Goal: Transaction & Acquisition: Obtain resource

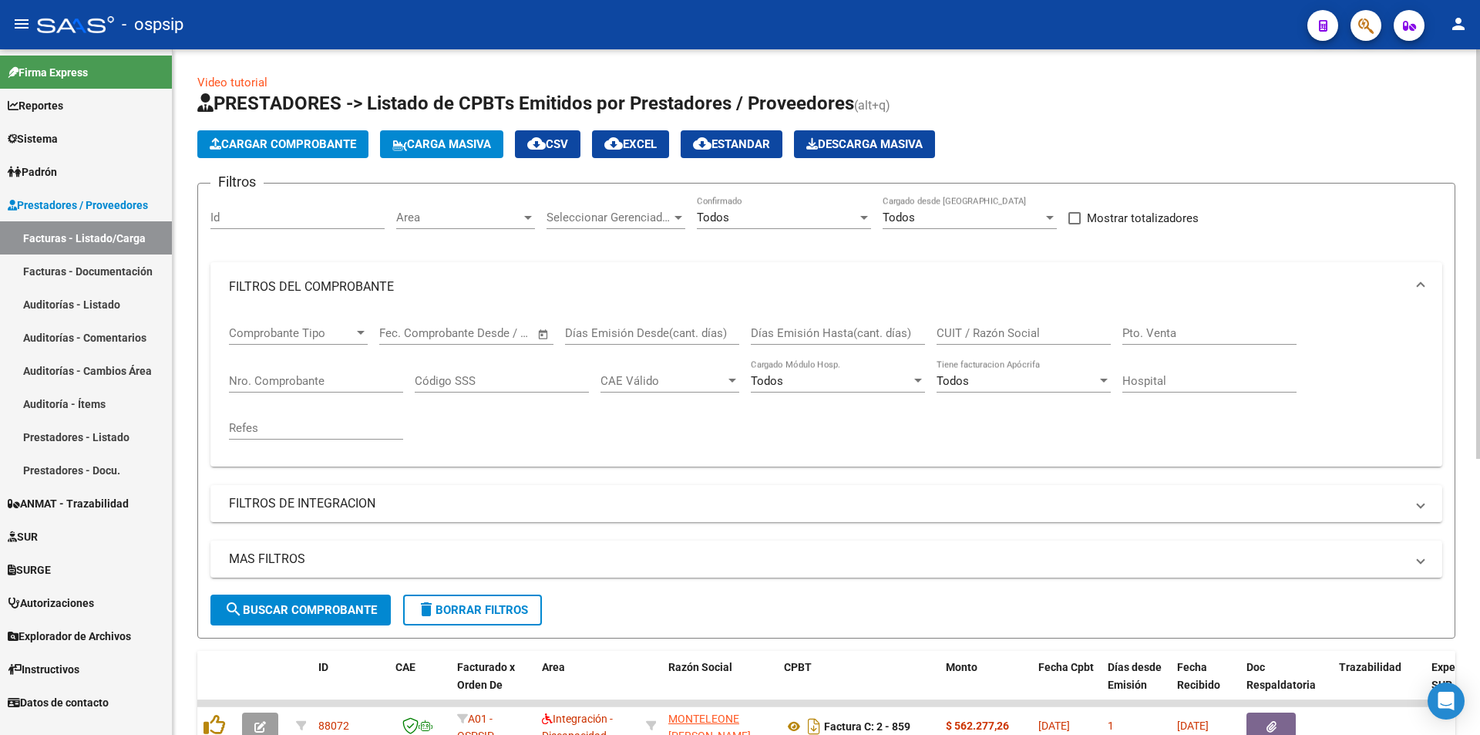
scroll to position [154, 0]
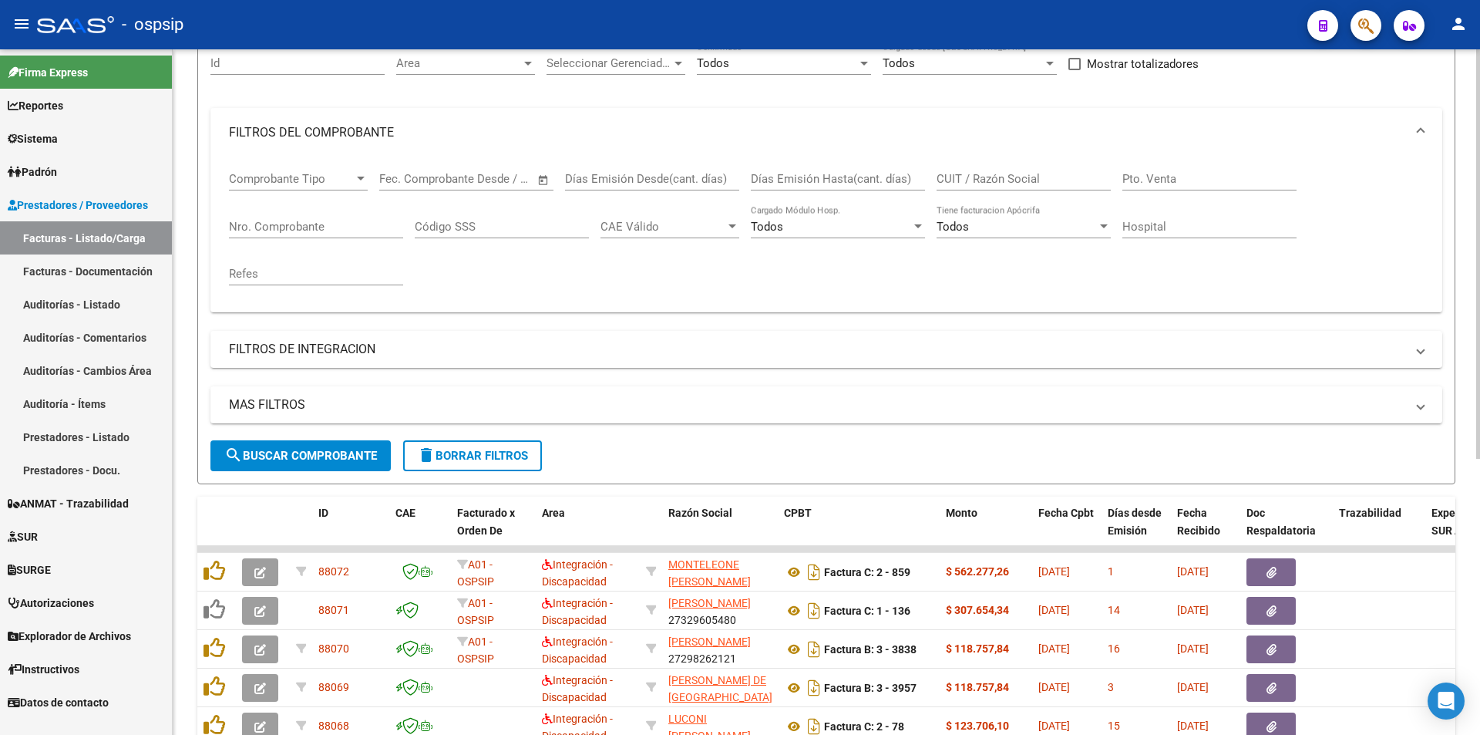
click at [287, 226] on input "Nro. Comprobante" at bounding box center [316, 227] width 174 height 14
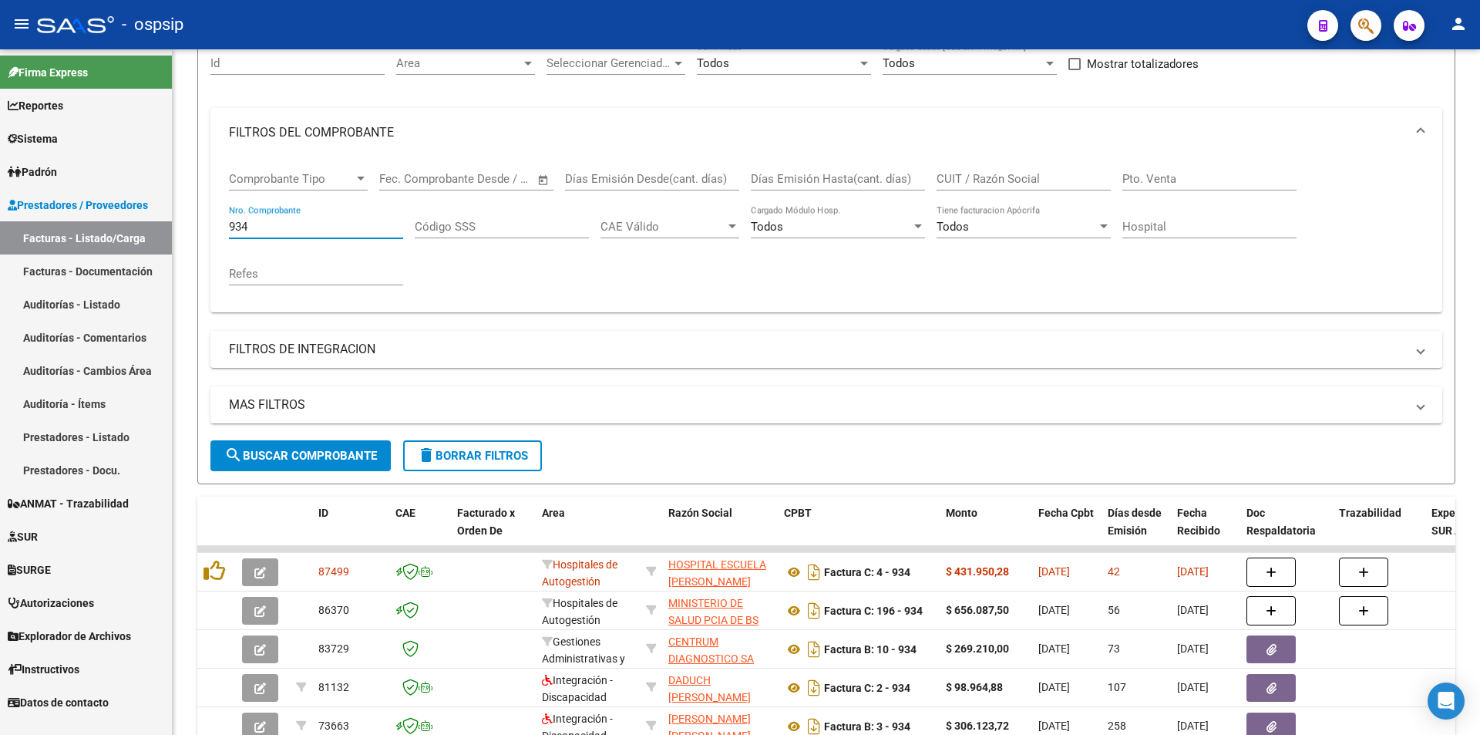
type input "934"
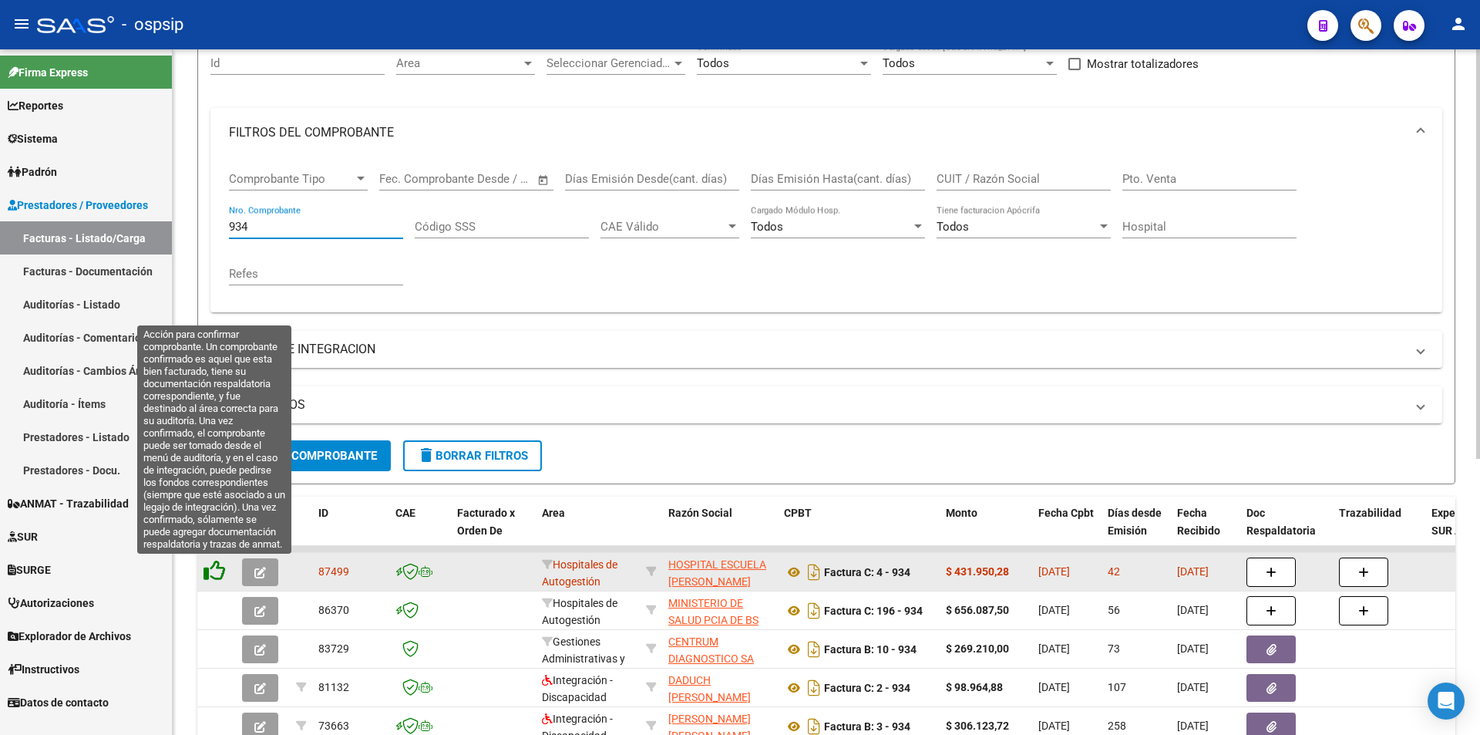
click at [216, 564] on icon at bounding box center [215, 571] width 22 height 22
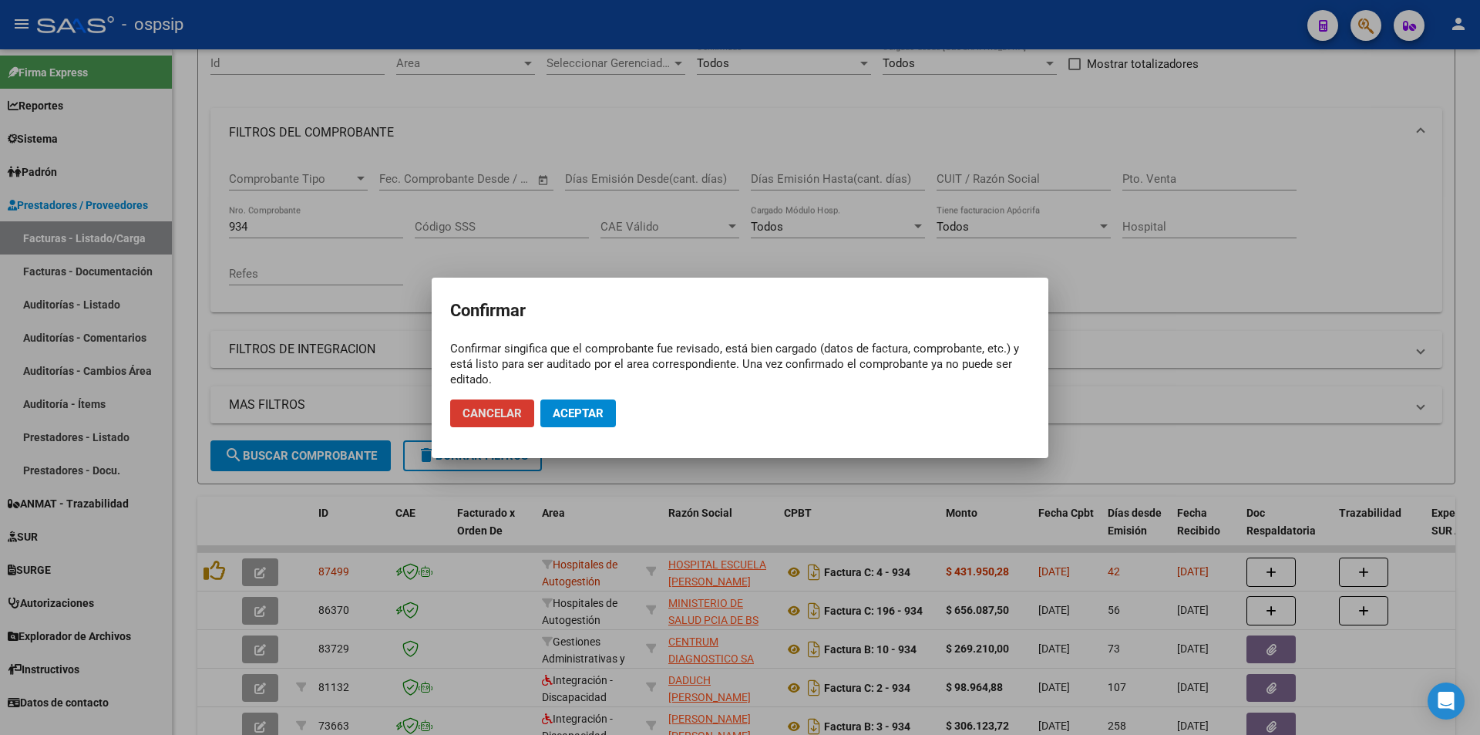
click at [596, 406] on span "Aceptar" at bounding box center [578, 413] width 51 height 14
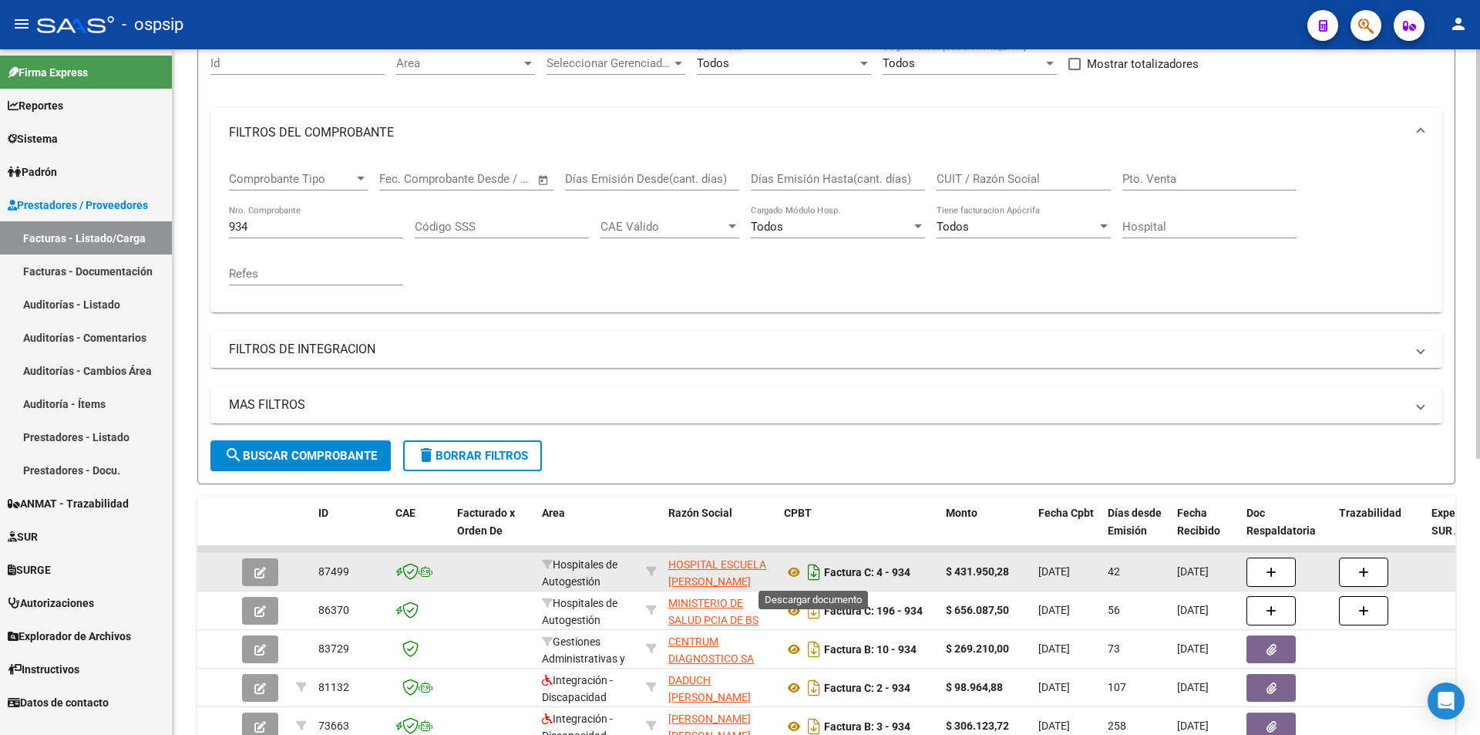
click at [810, 565] on icon "Descargar documento" at bounding box center [814, 572] width 20 height 25
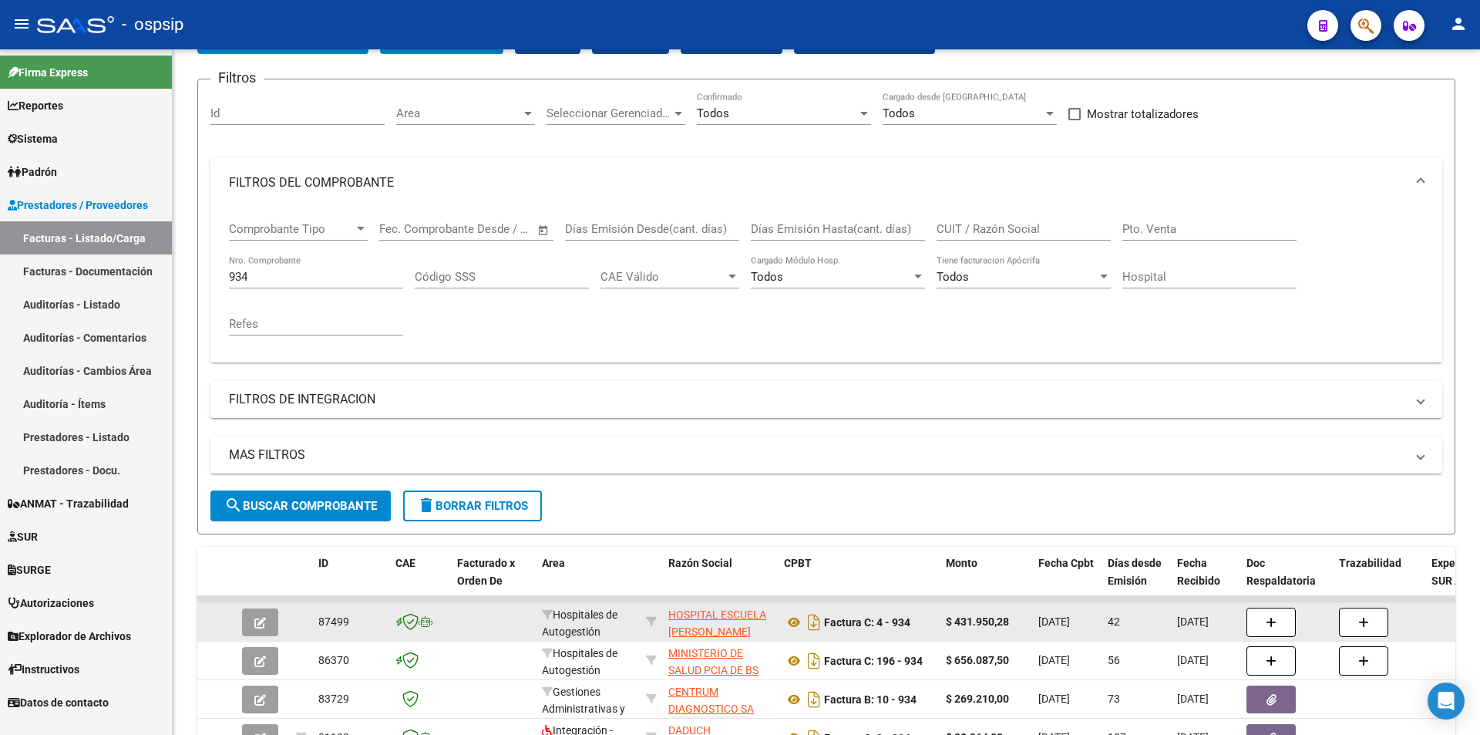
scroll to position [77, 0]
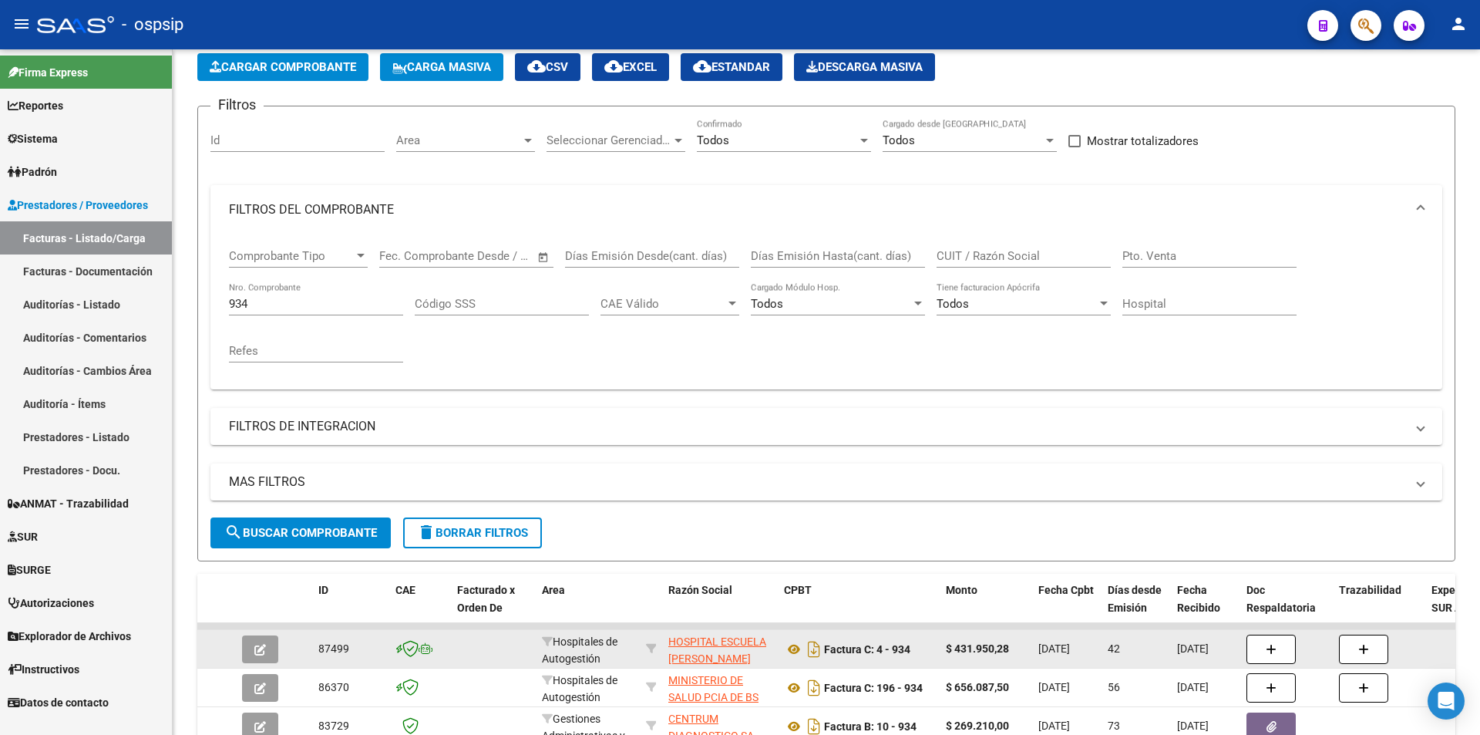
click at [254, 650] on button "button" at bounding box center [260, 649] width 36 height 28
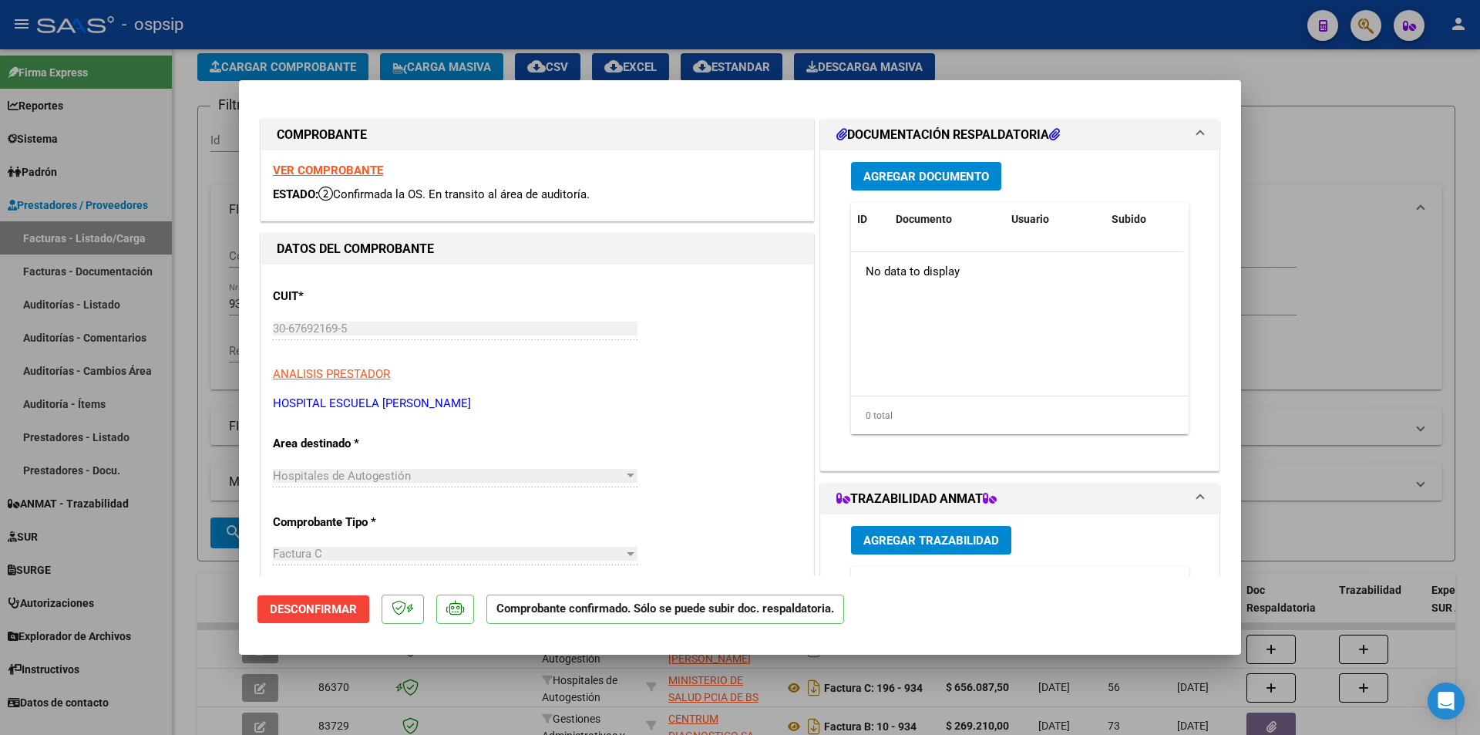
scroll to position [463, 0]
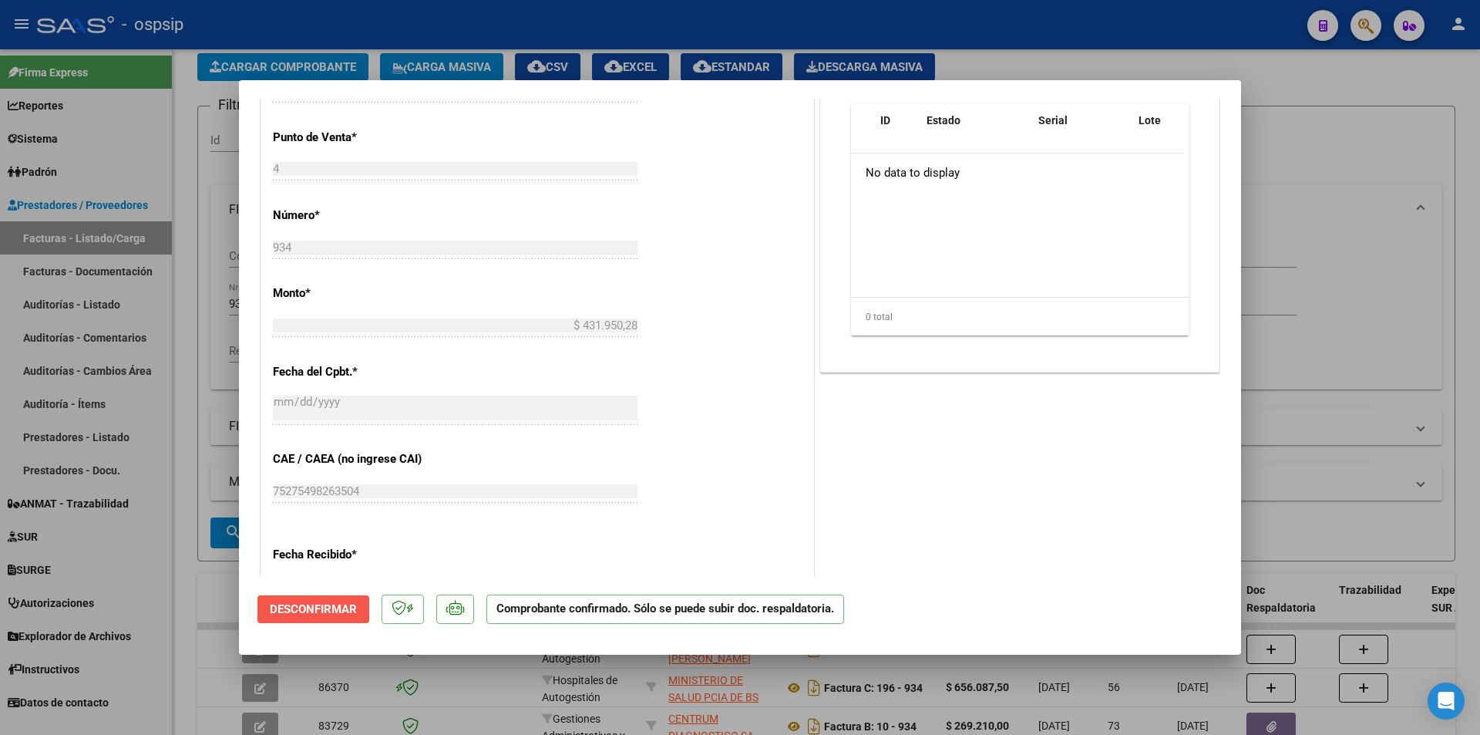
click at [331, 604] on span "Desconfirmar" at bounding box center [313, 609] width 87 height 14
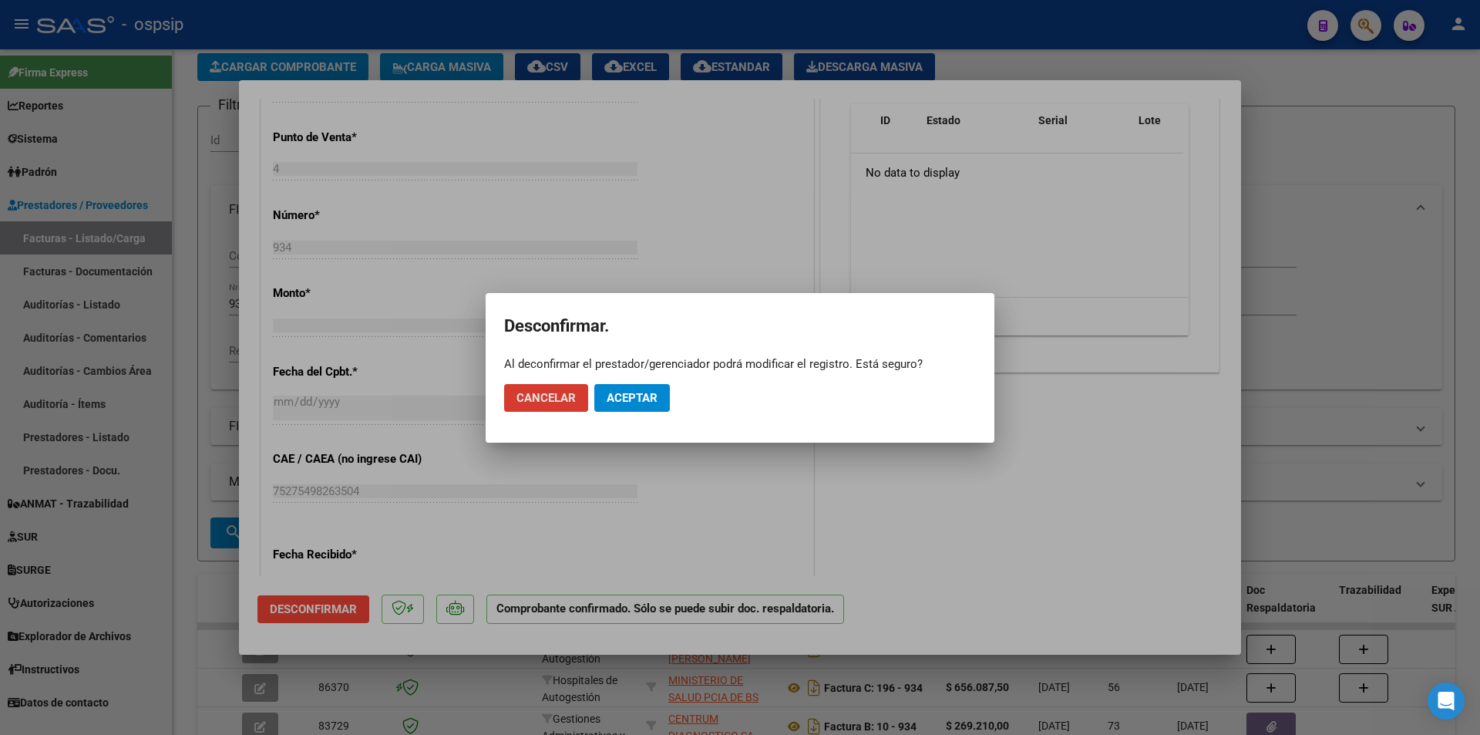
click at [632, 402] on span "Aceptar" at bounding box center [632, 398] width 51 height 14
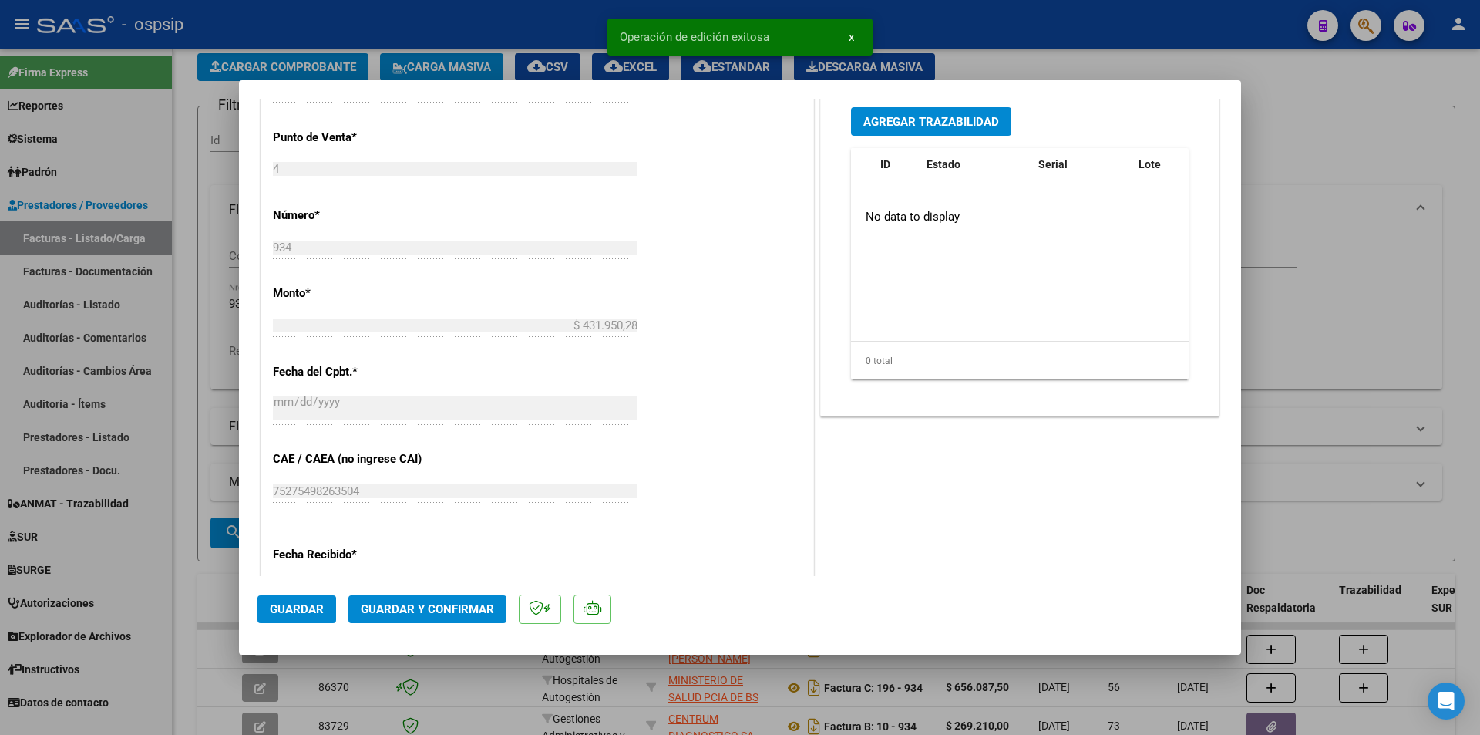
scroll to position [786, 0]
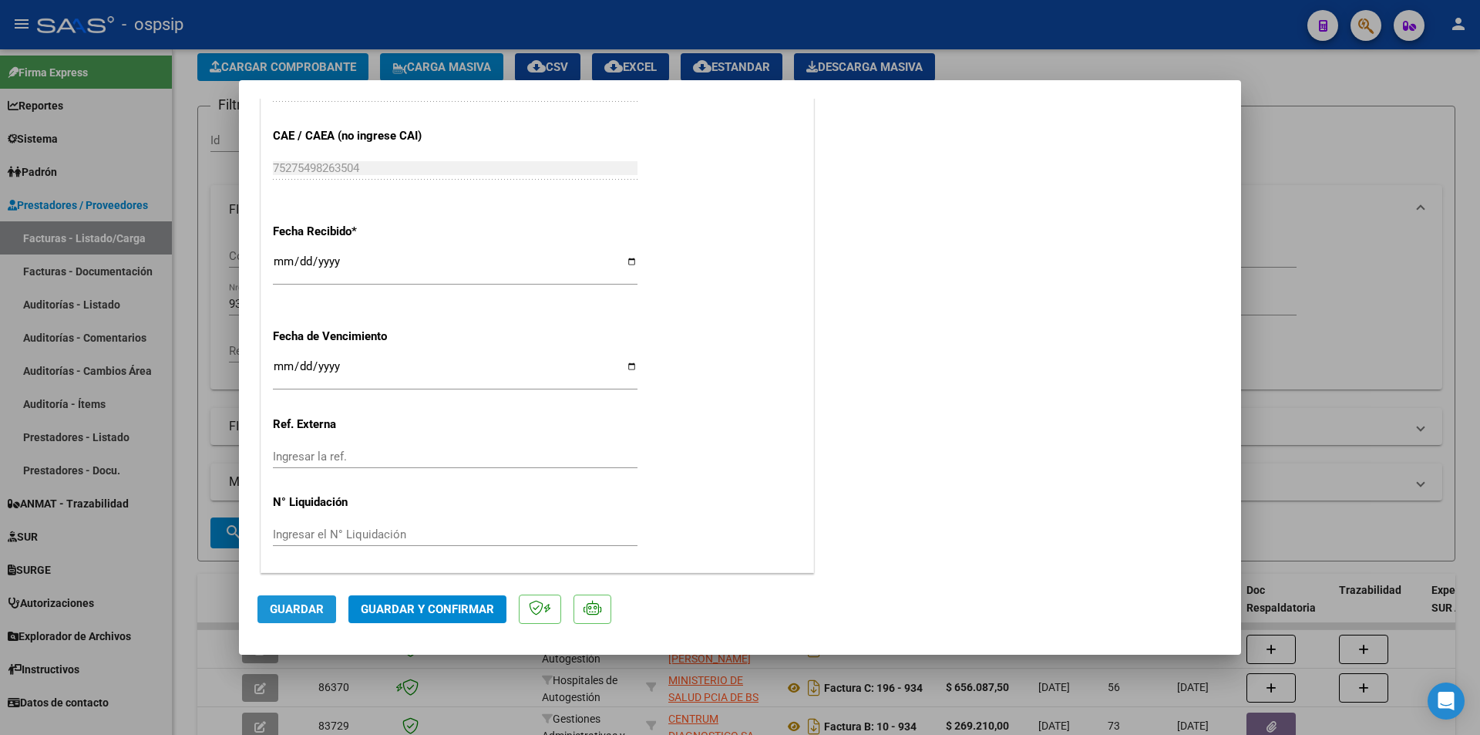
click at [289, 611] on span "Guardar" at bounding box center [297, 609] width 54 height 14
click at [1387, 171] on div at bounding box center [740, 367] width 1480 height 735
type input "$ 0,00"
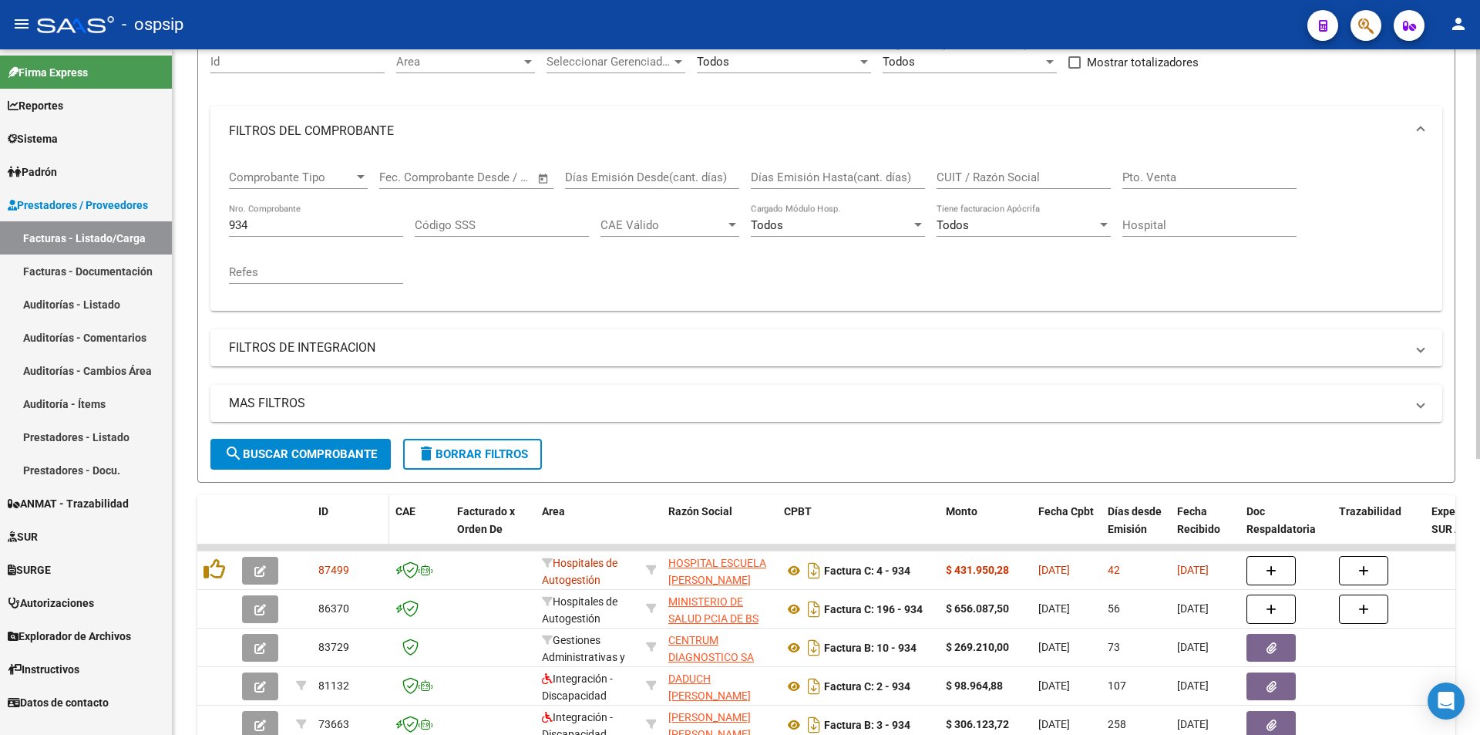
scroll to position [154, 0]
click at [271, 227] on input "934" at bounding box center [316, 227] width 174 height 14
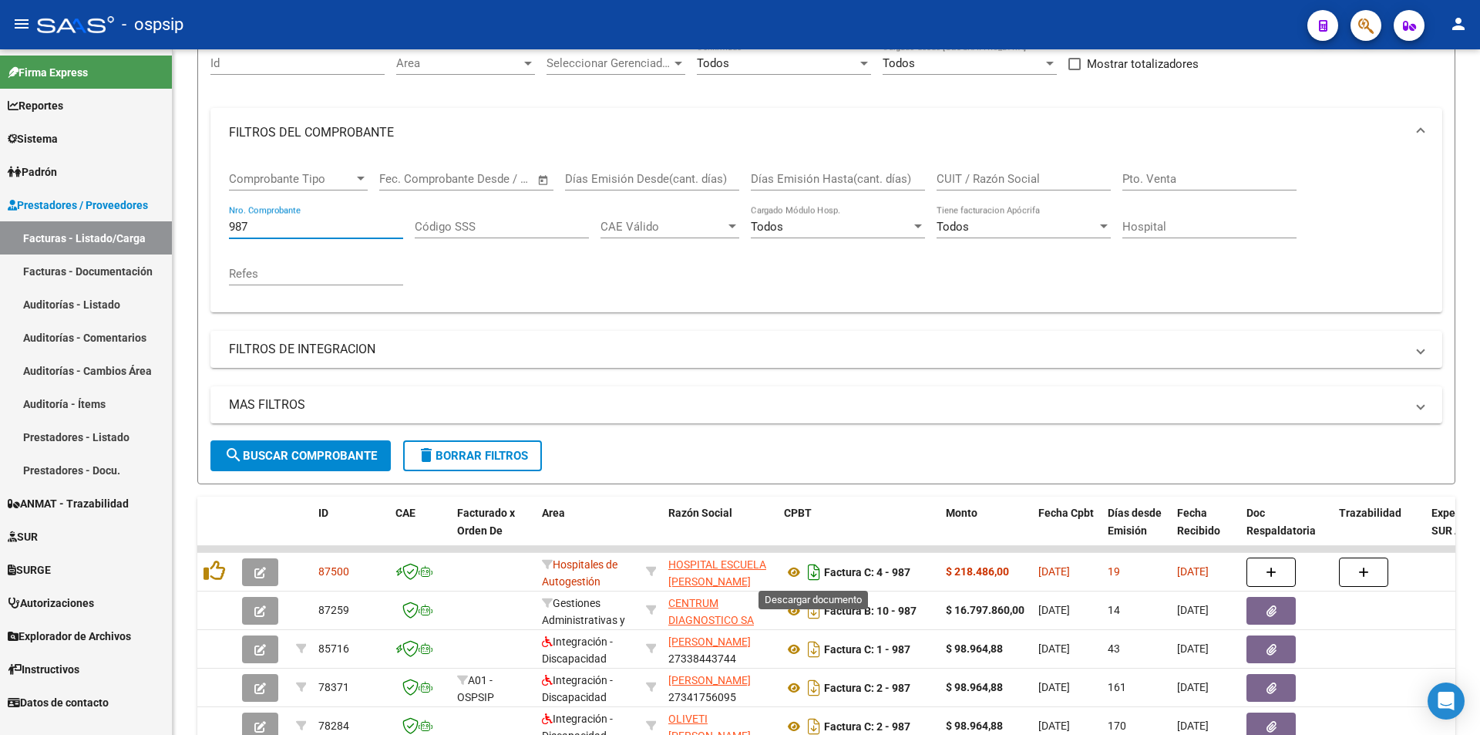
type input "987"
click at [814, 572] on icon "Descargar documento" at bounding box center [814, 572] width 20 height 25
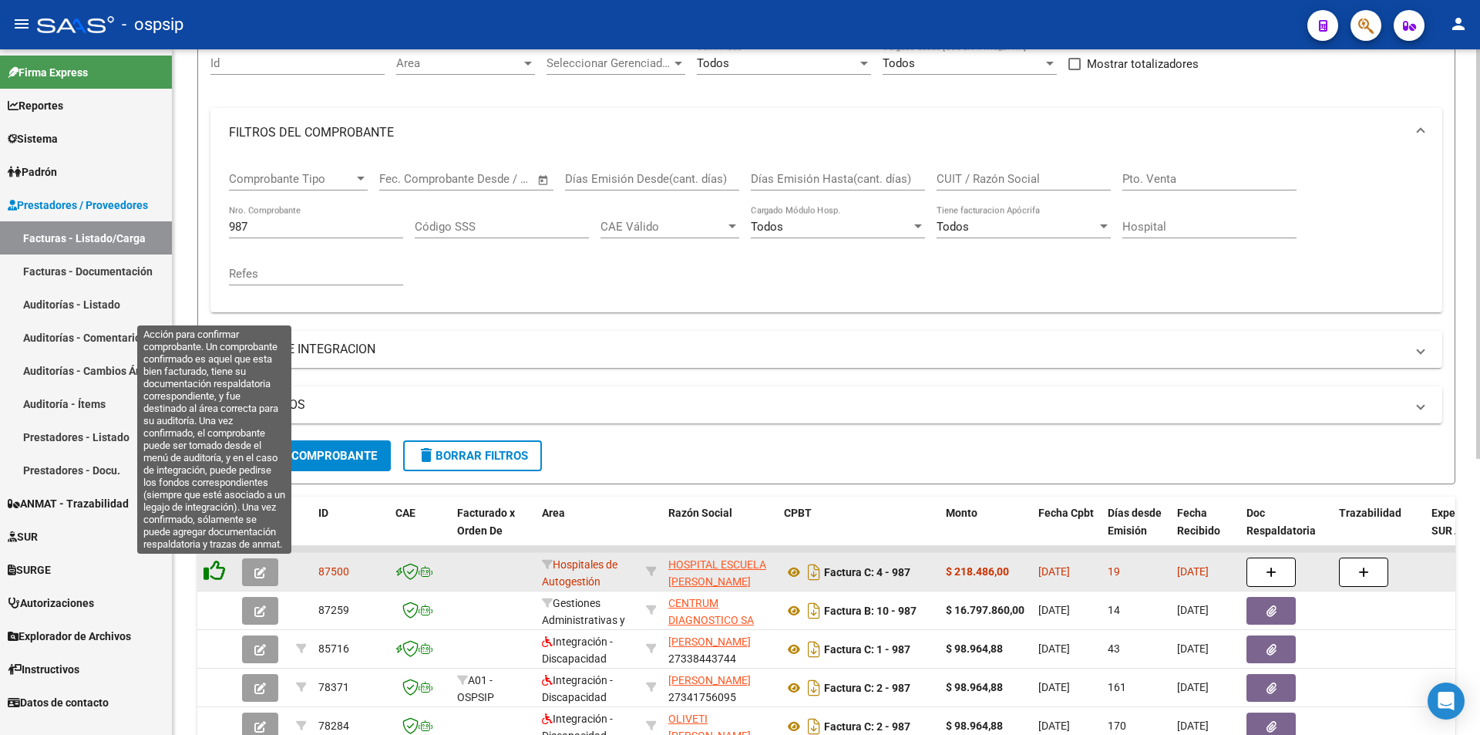
click at [217, 572] on icon at bounding box center [215, 571] width 22 height 22
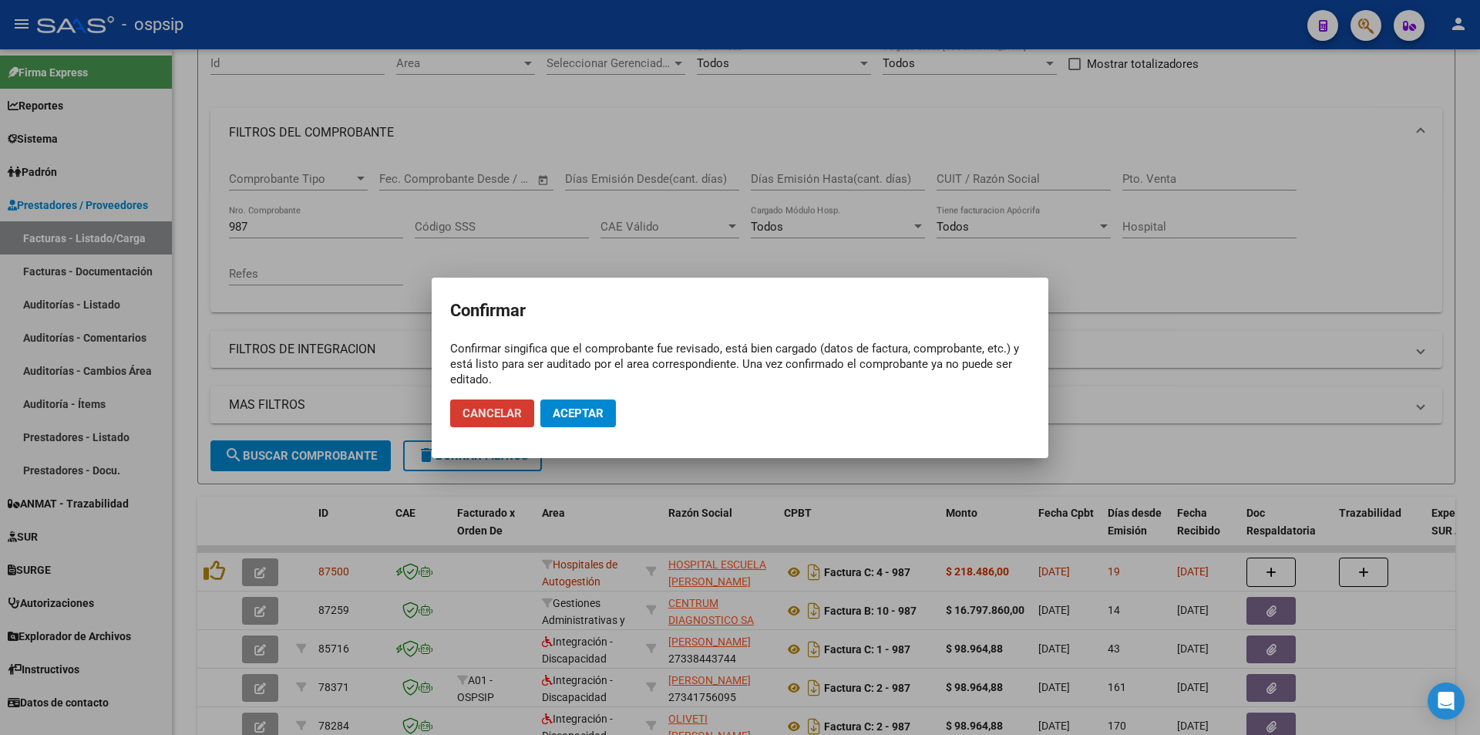
click at [572, 409] on span "Aceptar" at bounding box center [578, 413] width 51 height 14
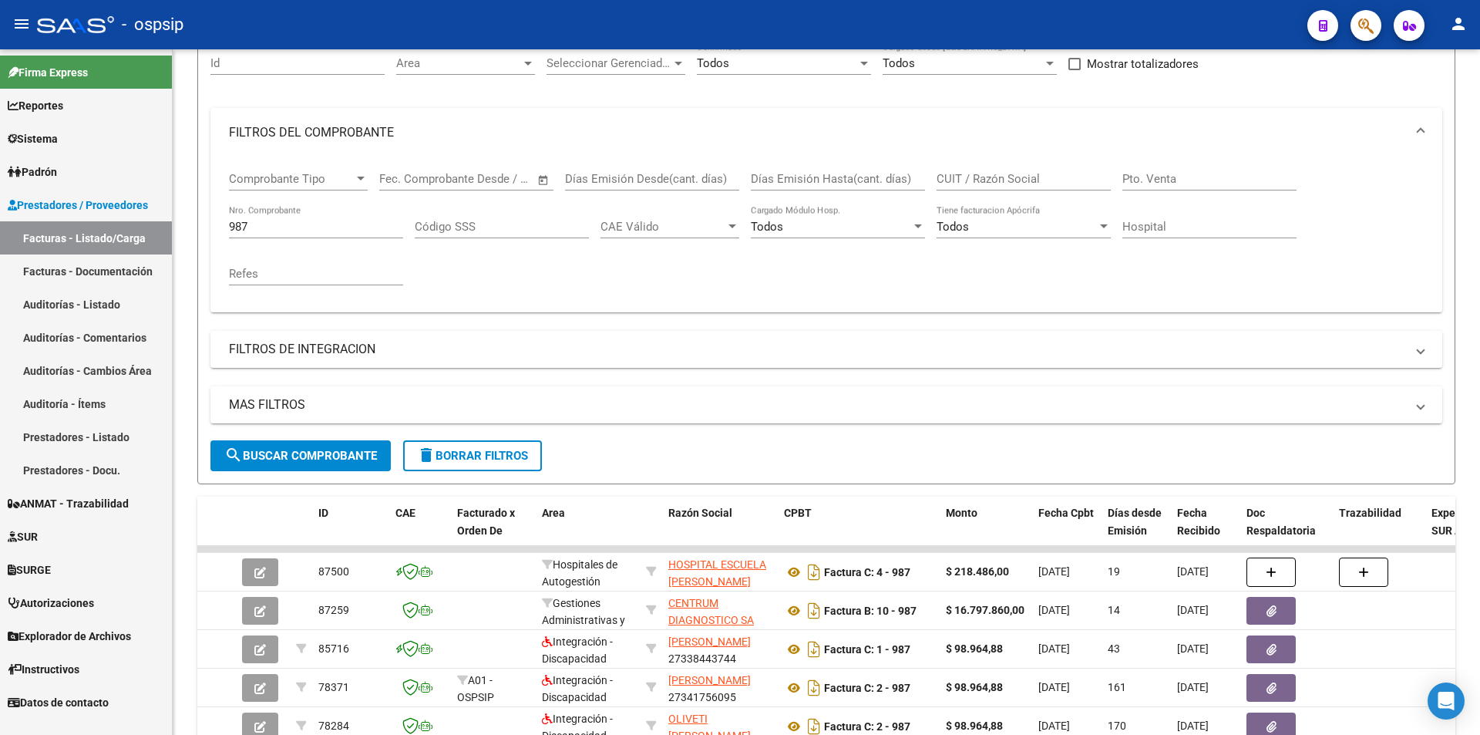
click at [1382, 19] on mat-toolbar "menu - ospsip person" at bounding box center [740, 24] width 1480 height 49
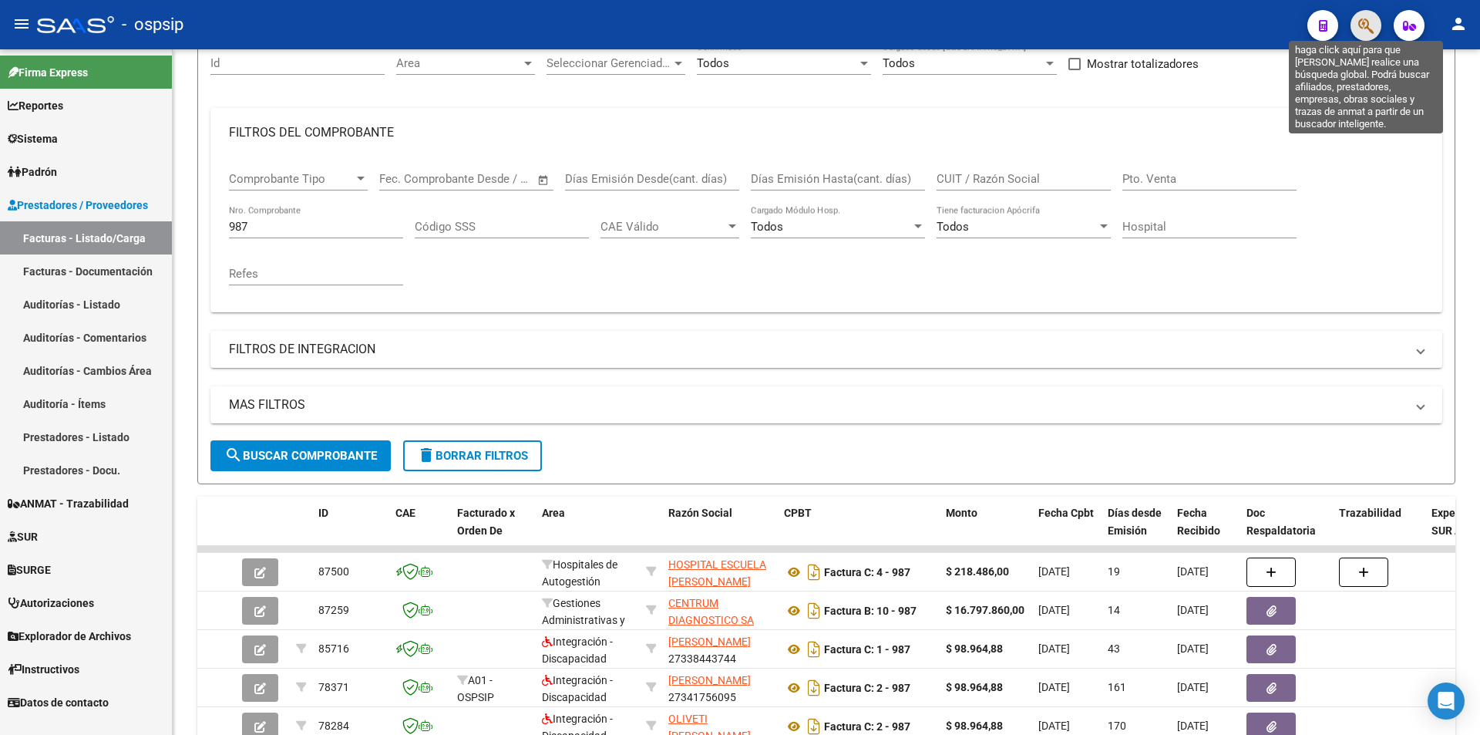
click at [1368, 24] on icon "button" at bounding box center [1365, 26] width 15 height 18
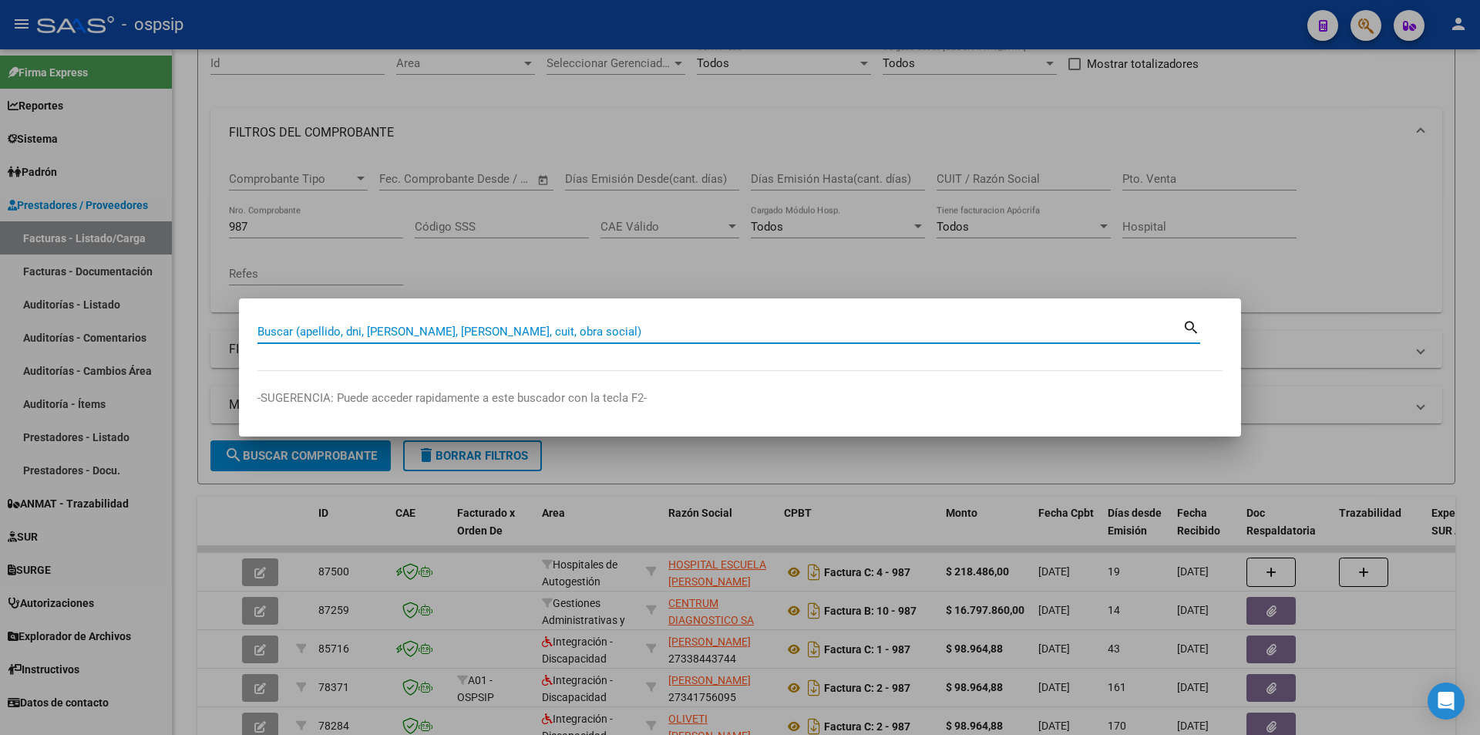
click at [315, 329] on input "Buscar (apellido, dni, [PERSON_NAME], [PERSON_NAME], cuit, obra social)" at bounding box center [719, 332] width 925 height 14
type input "37901586"
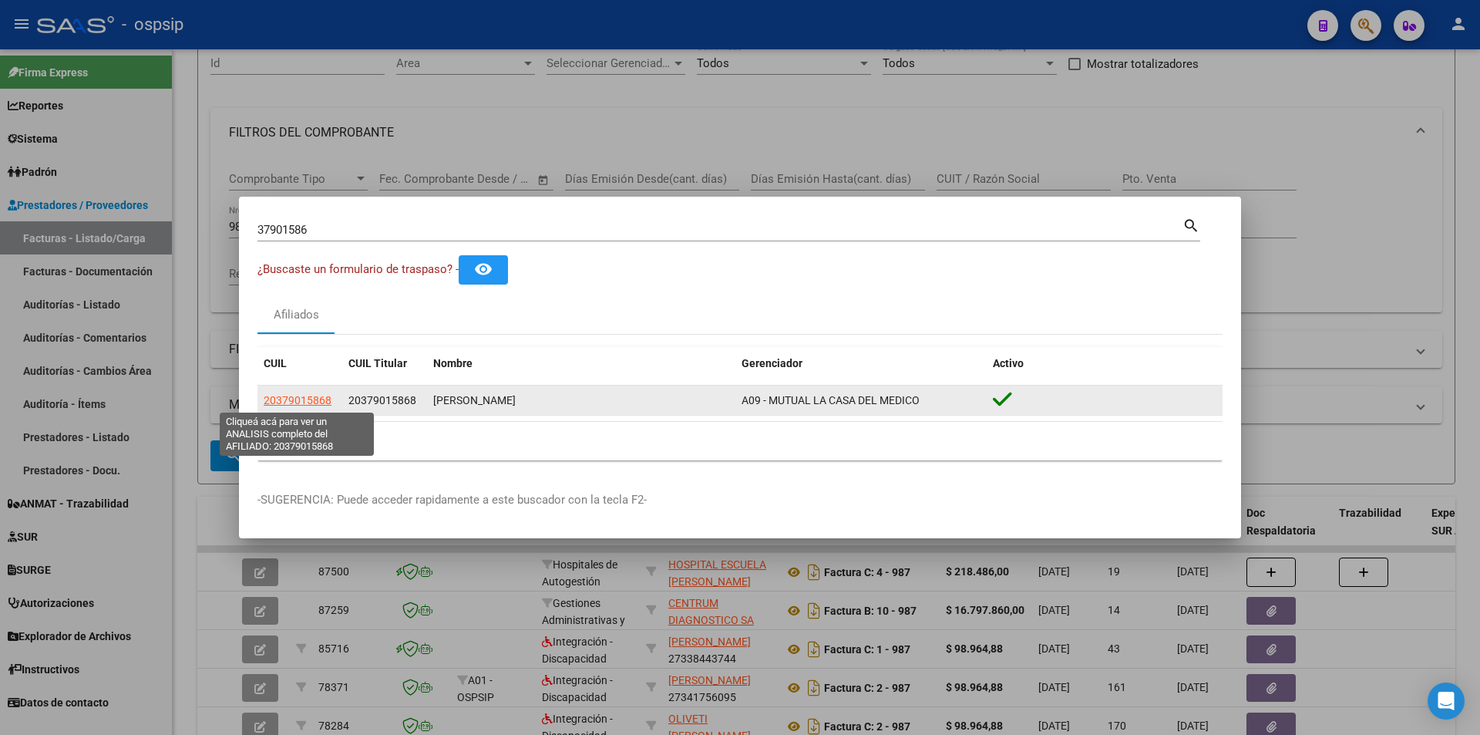
click at [308, 403] on span "20379015868" at bounding box center [298, 400] width 68 height 12
type textarea "20379015868"
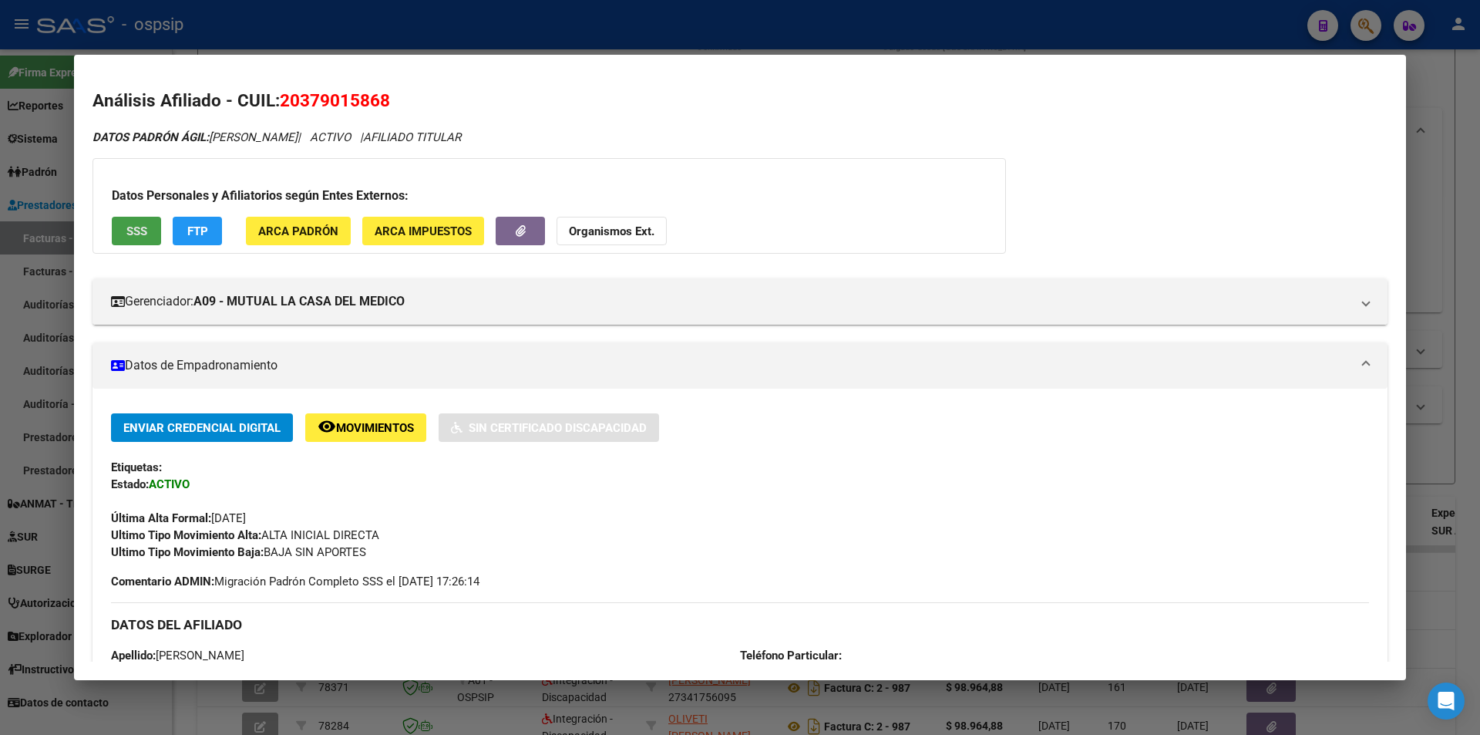
click at [140, 236] on span "SSS" at bounding box center [136, 231] width 21 height 14
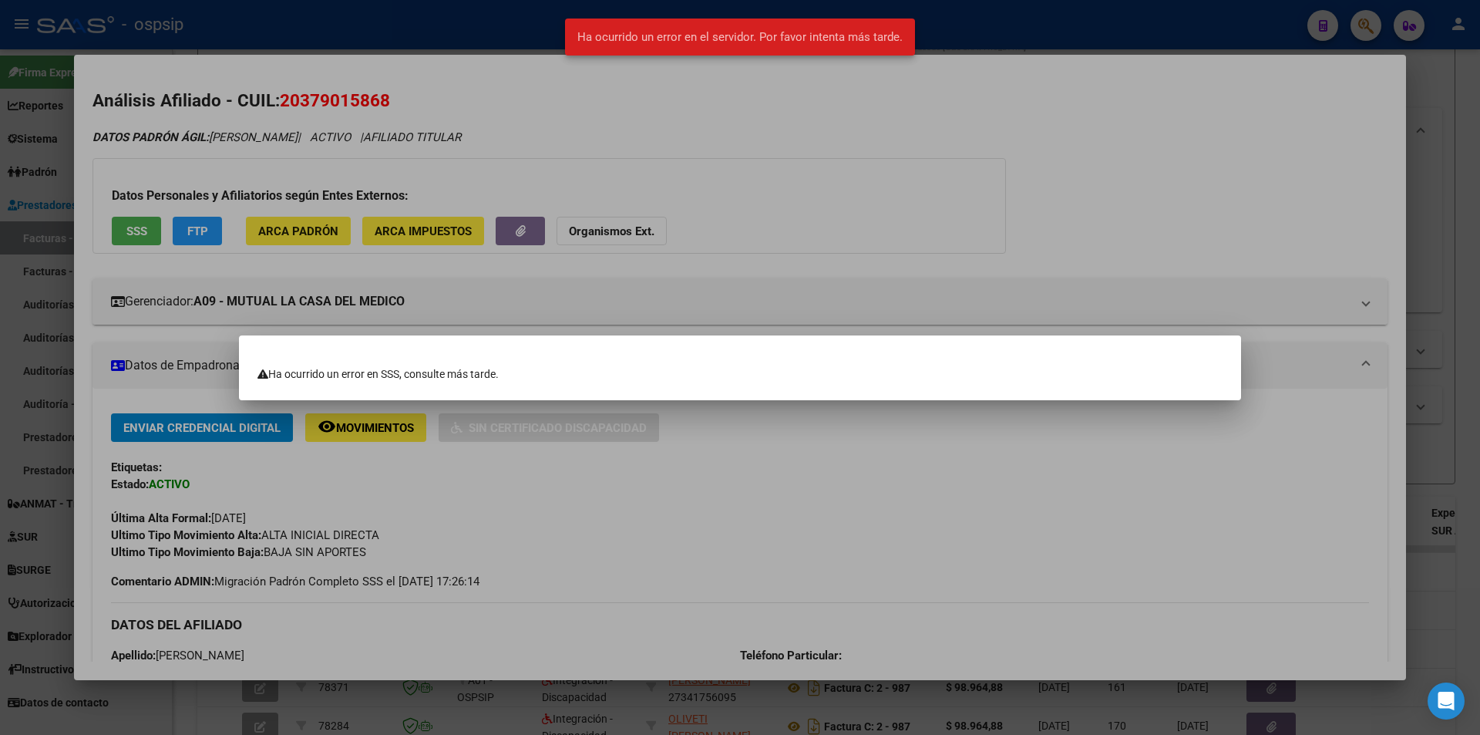
click at [714, 267] on div at bounding box center [740, 367] width 1480 height 735
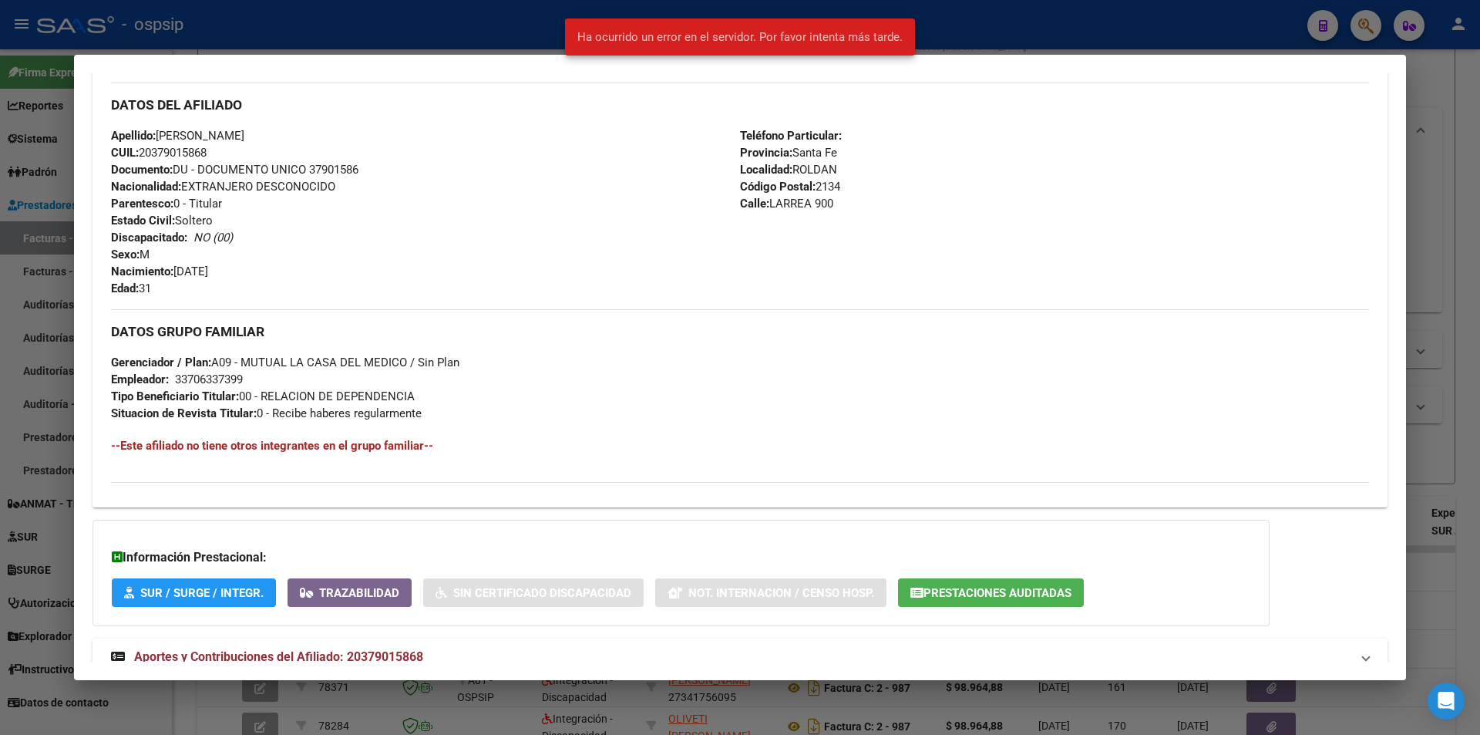
scroll to position [568, 0]
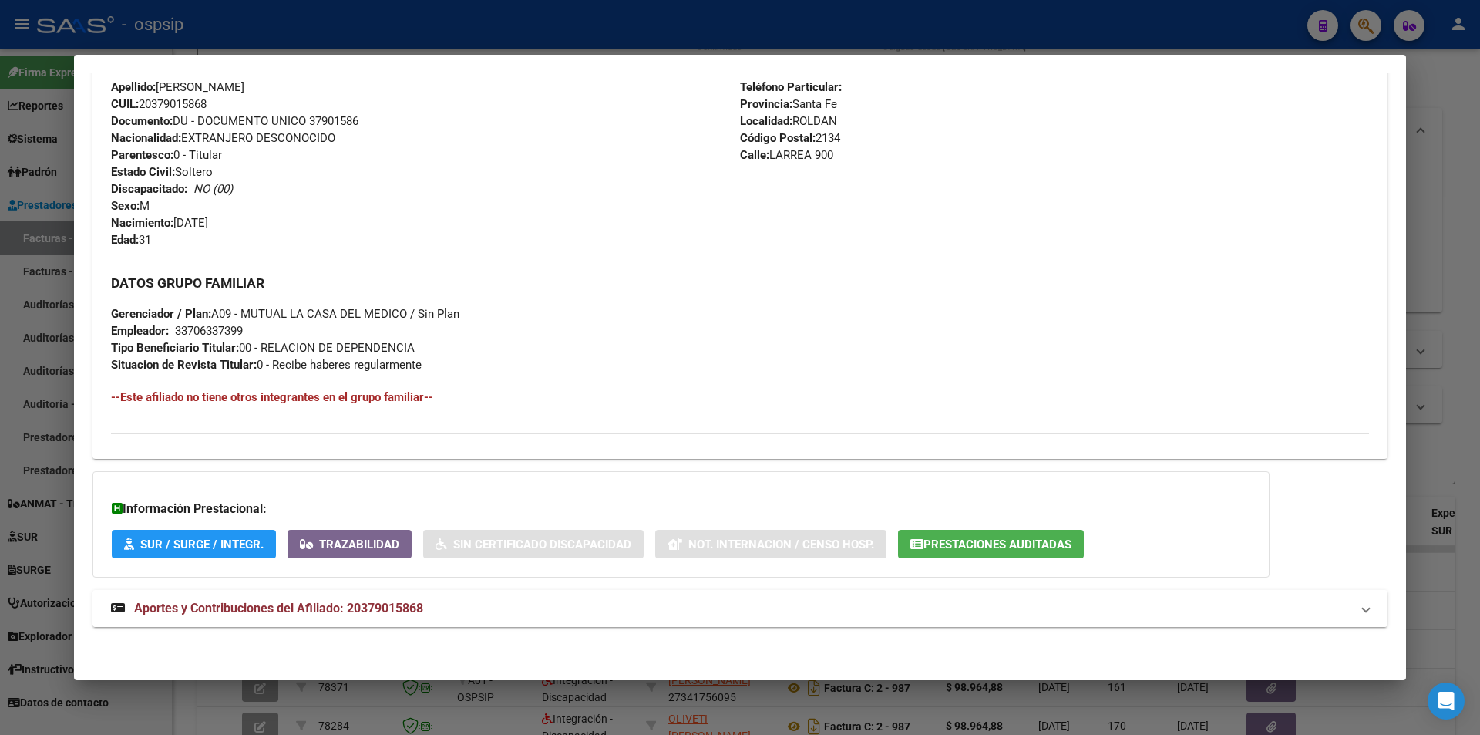
click at [220, 609] on span "Aportes y Contribuciones del Afiliado: 20379015868" at bounding box center [278, 608] width 289 height 15
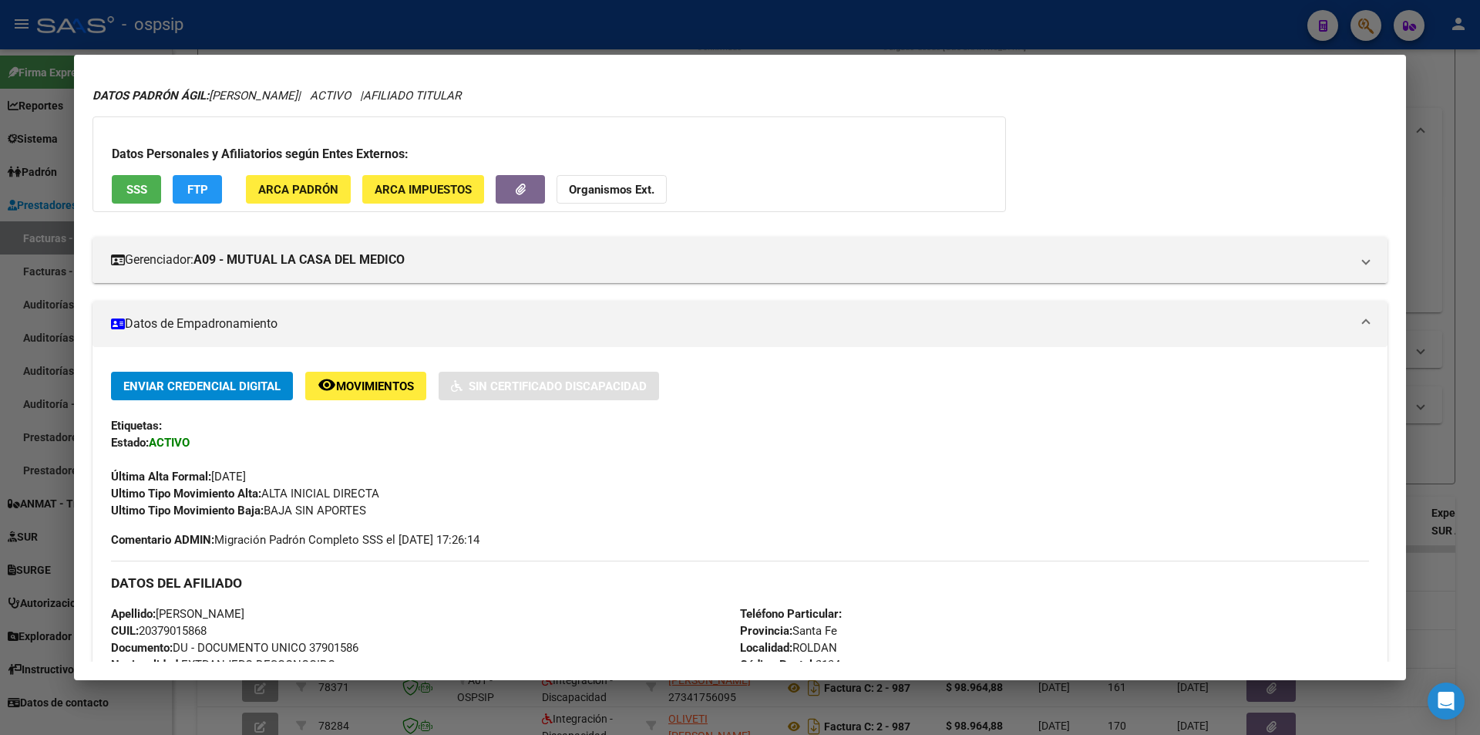
scroll to position [0, 0]
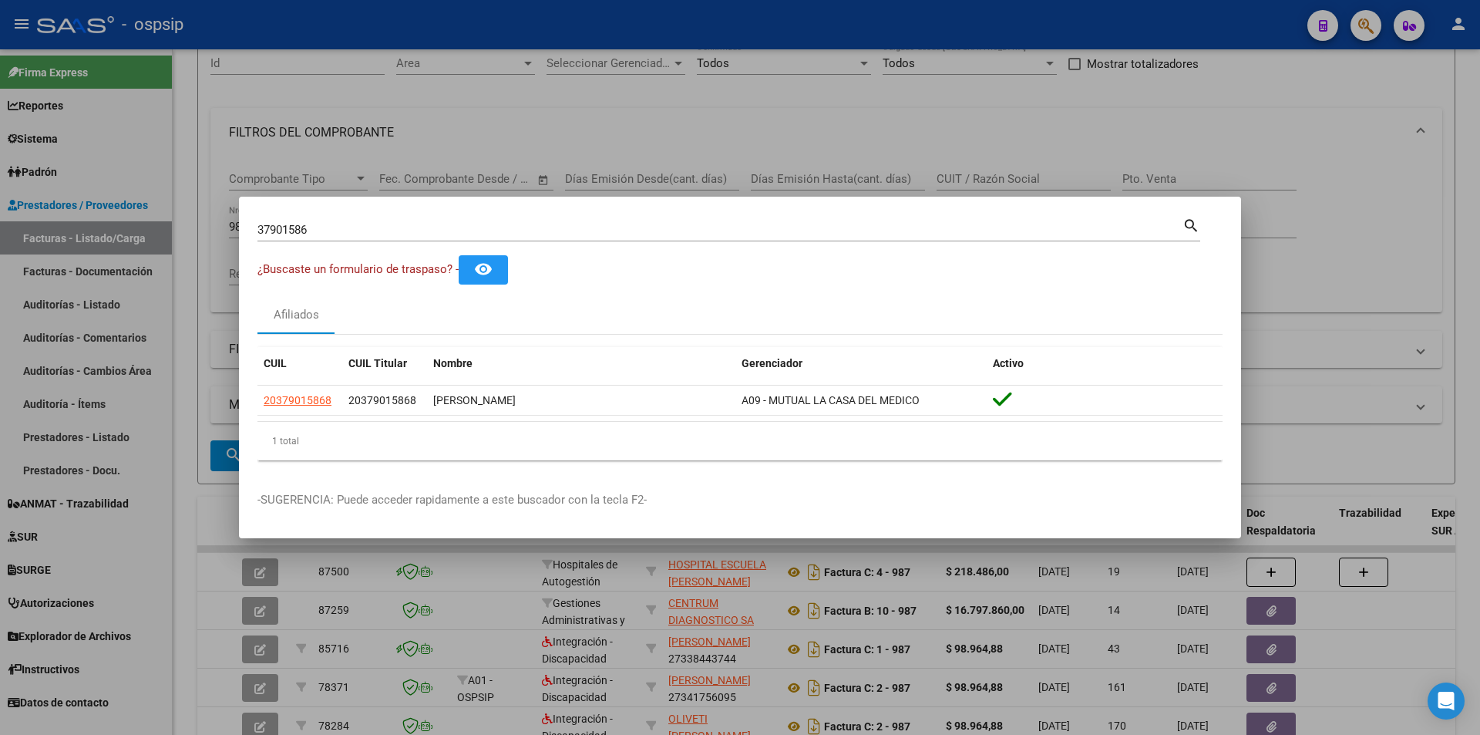
click at [340, 229] on input "37901586" at bounding box center [719, 230] width 925 height 14
type input "39686569"
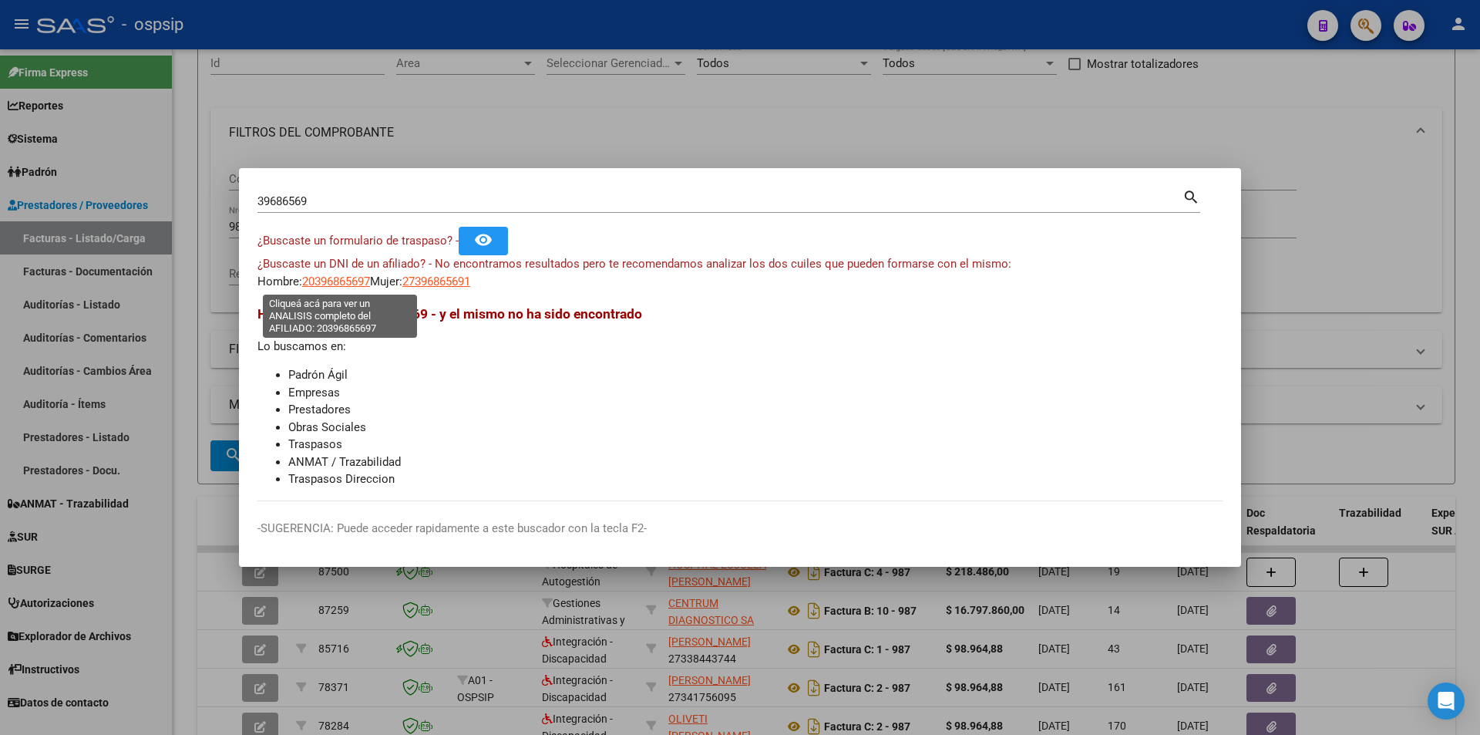
click at [328, 284] on span "20396865697" at bounding box center [336, 281] width 68 height 14
type textarea "20396865697"
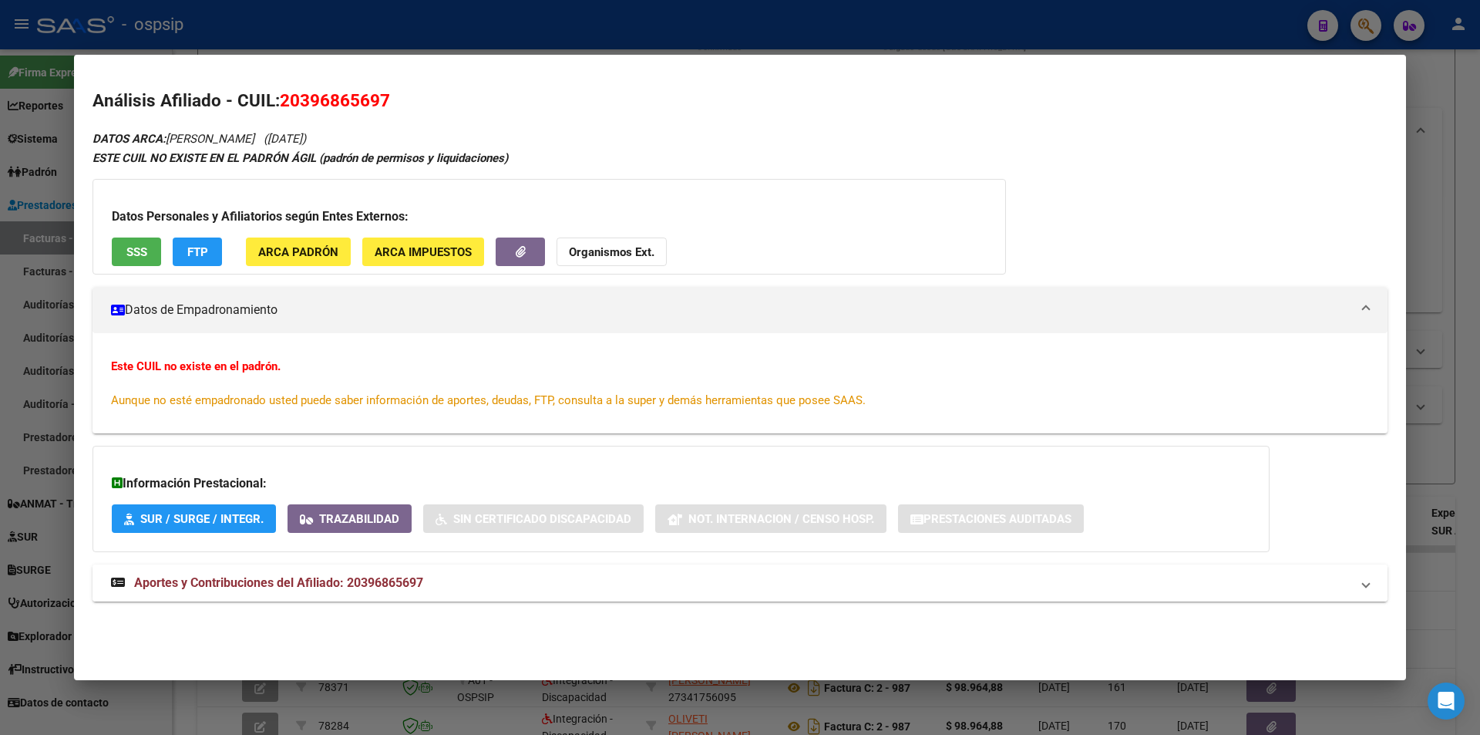
click at [180, 584] on span "Aportes y Contribuciones del Afiliado: 20396865697" at bounding box center [278, 582] width 289 height 15
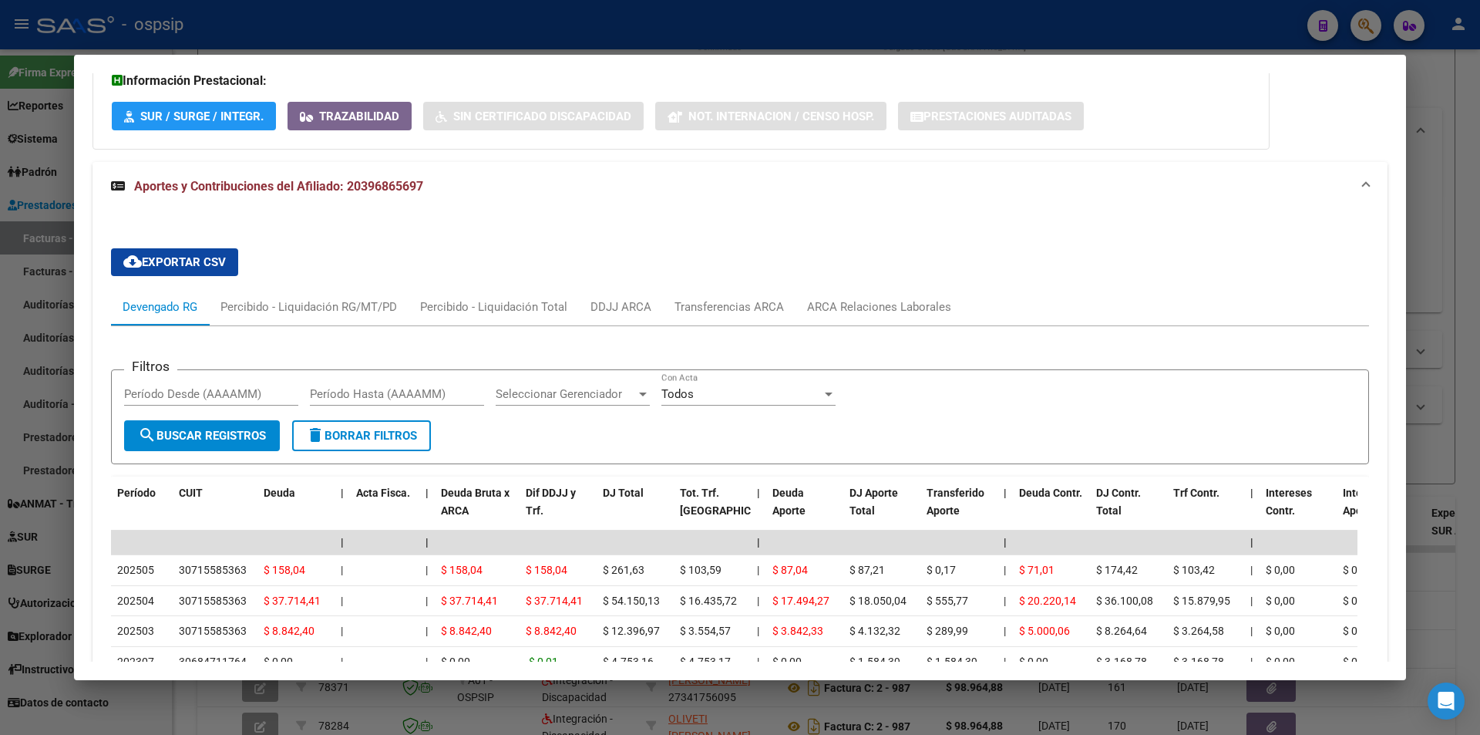
scroll to position [540, 0]
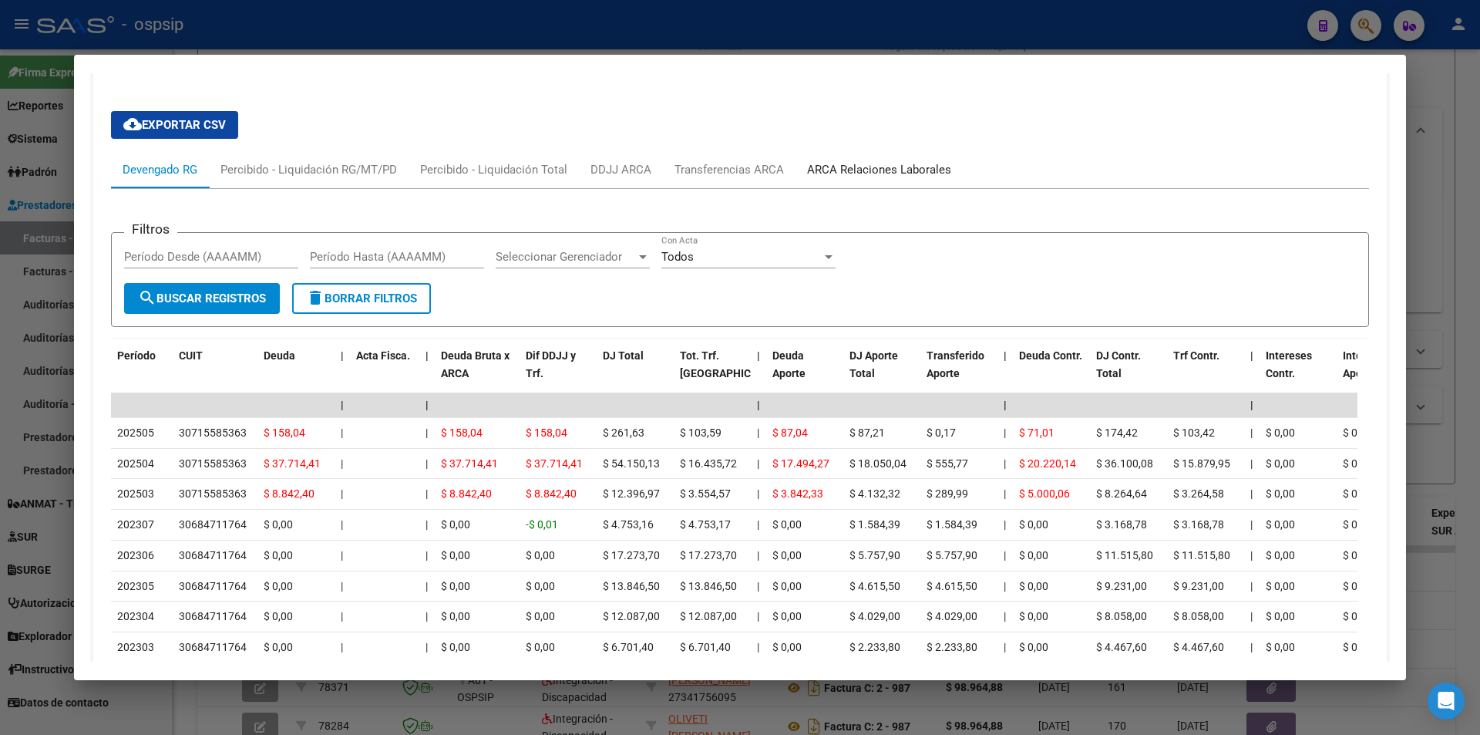
click at [827, 163] on div "ARCA Relaciones Laborales" at bounding box center [879, 169] width 144 height 17
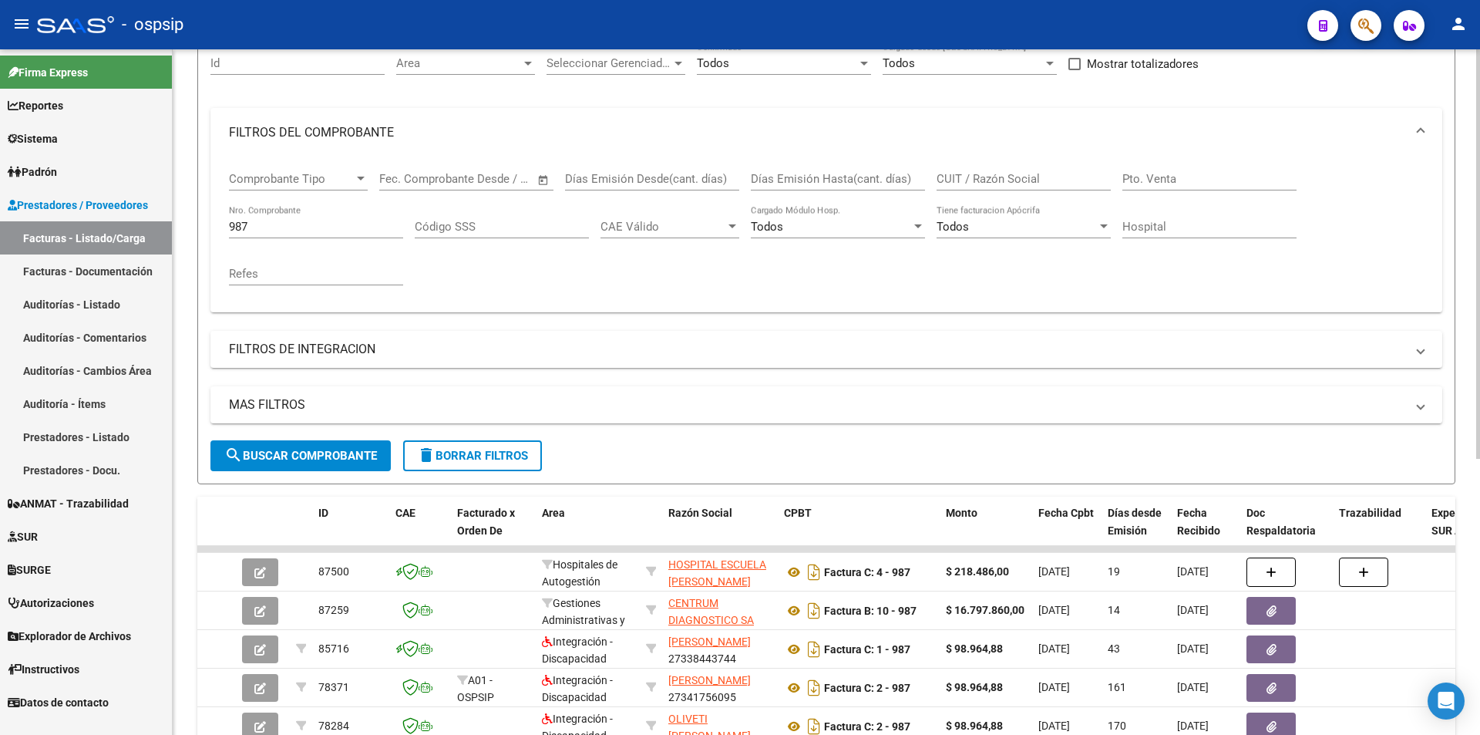
scroll to position [154, 0]
click at [270, 220] on input "987" at bounding box center [316, 227] width 174 height 14
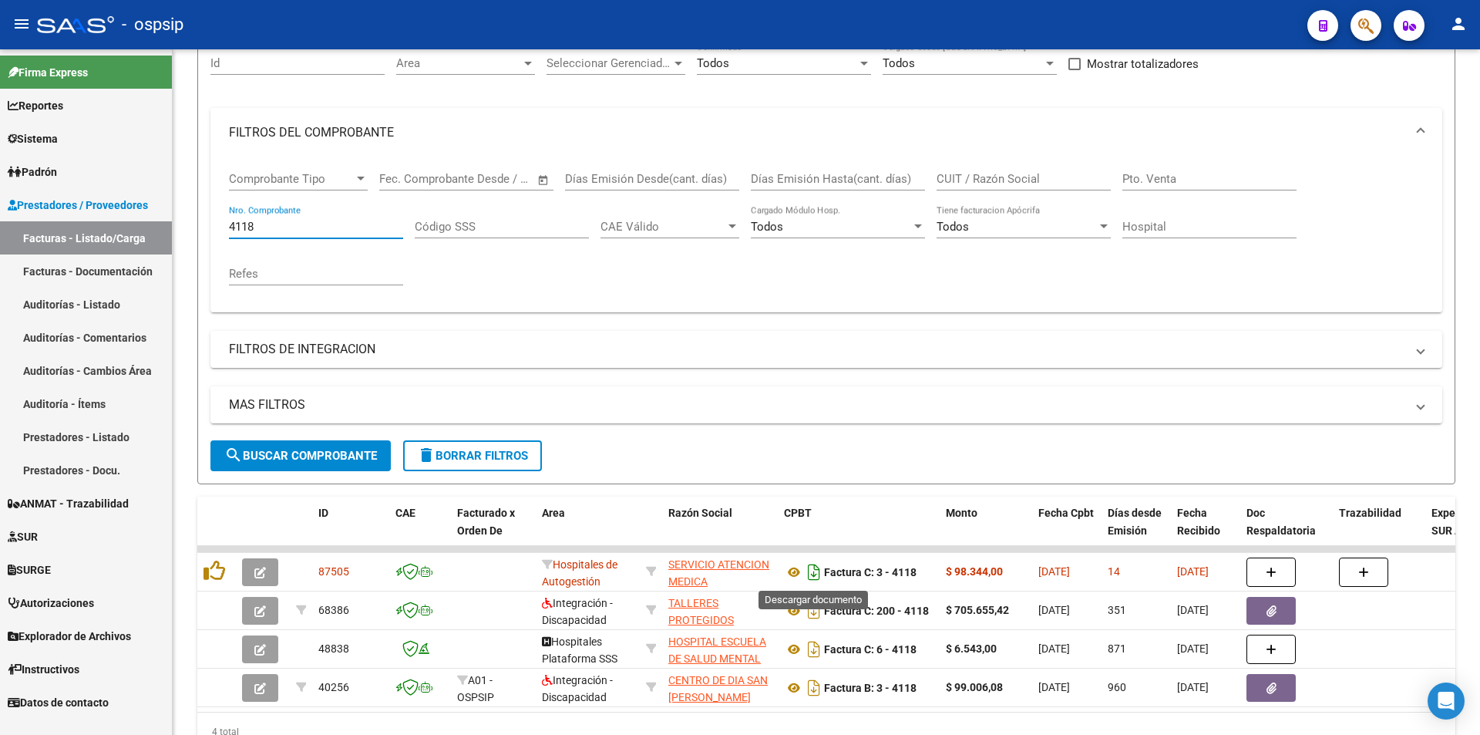
type input "4118"
click at [815, 566] on icon "Descargar documento" at bounding box center [814, 572] width 20 height 25
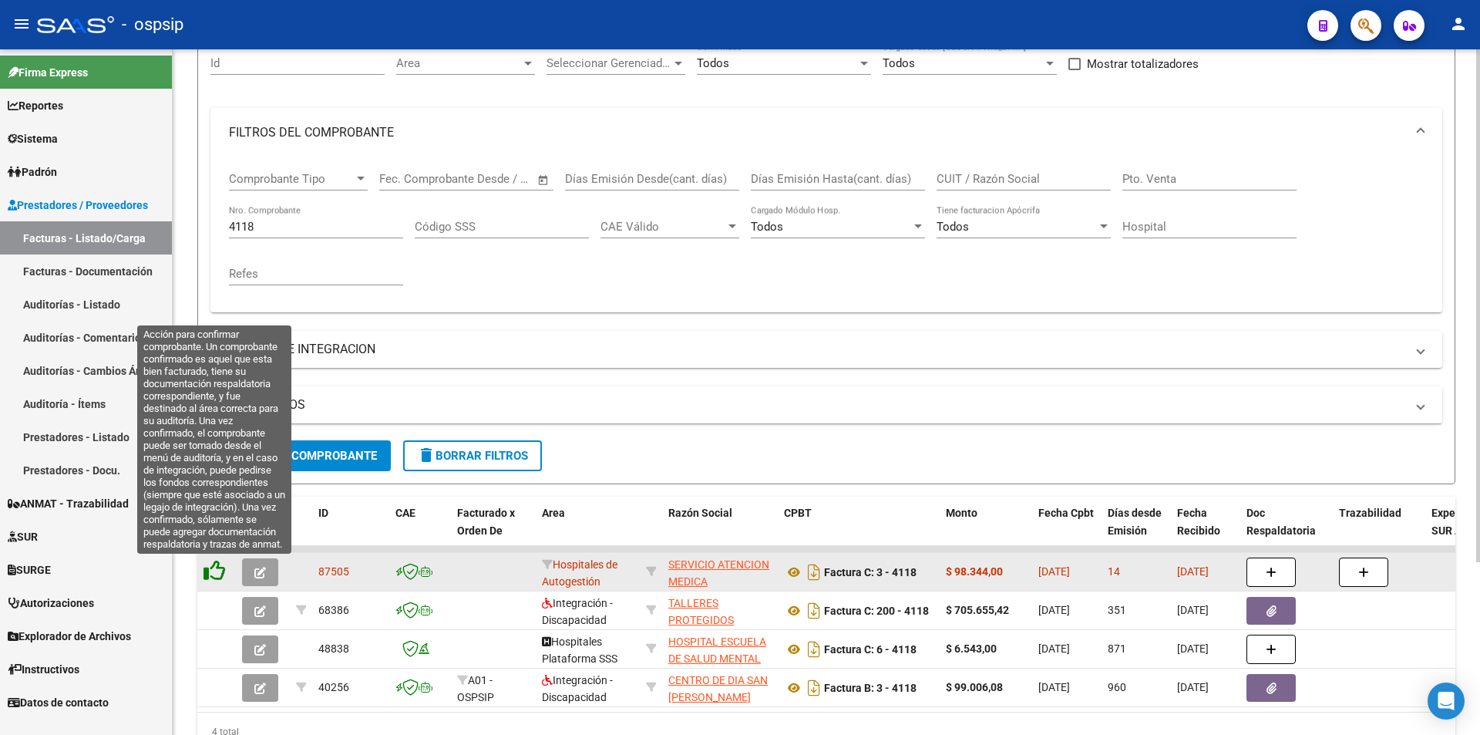
click at [214, 568] on icon at bounding box center [215, 571] width 22 height 22
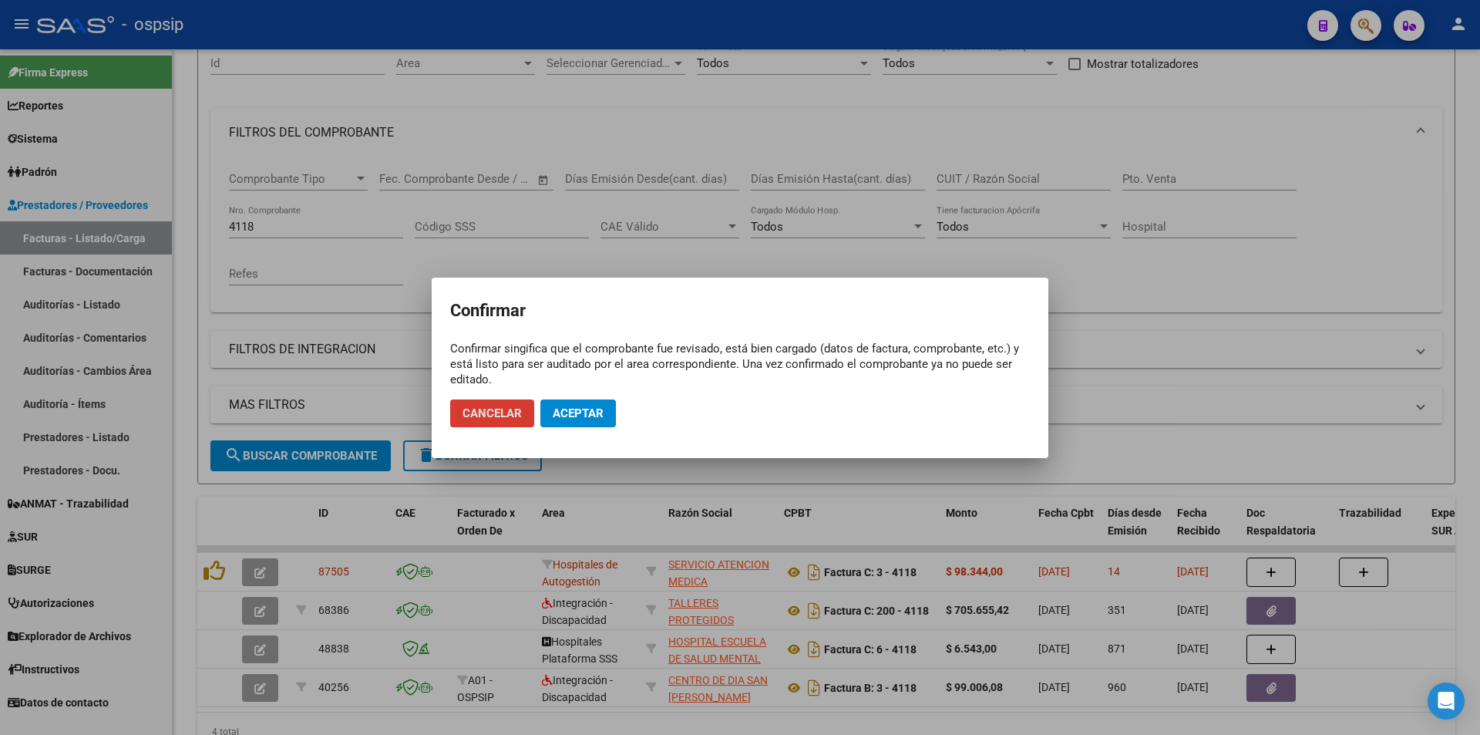
click at [603, 400] on button "Aceptar" at bounding box center [578, 413] width 76 height 28
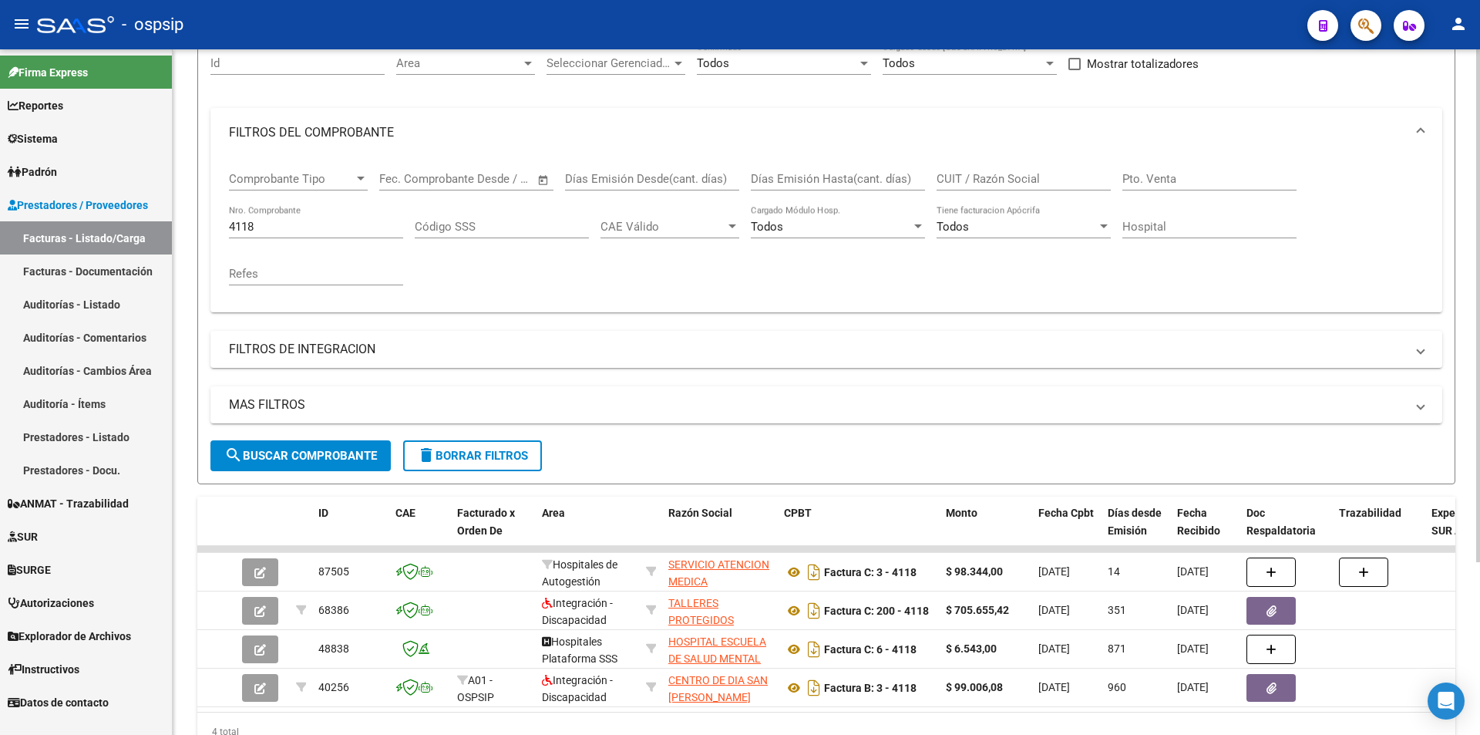
click at [263, 234] on div "4118 Nro. Comprobante" at bounding box center [316, 221] width 174 height 33
click at [263, 233] on div "4118 Nro. Comprobante" at bounding box center [316, 221] width 174 height 33
click at [263, 233] on input "4118" at bounding box center [316, 227] width 174 height 14
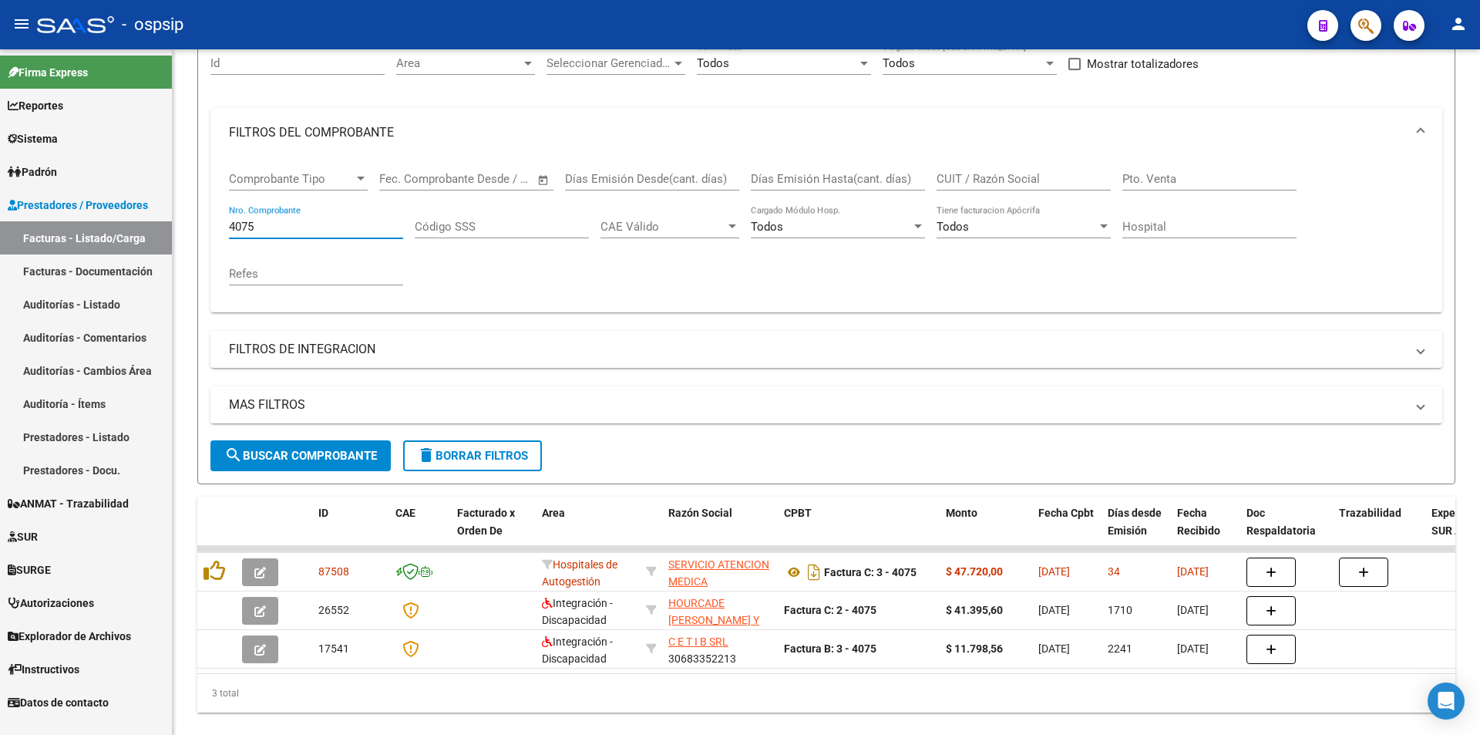
type input "4075"
click at [815, 574] on icon "Descargar documento" at bounding box center [814, 572] width 20 height 25
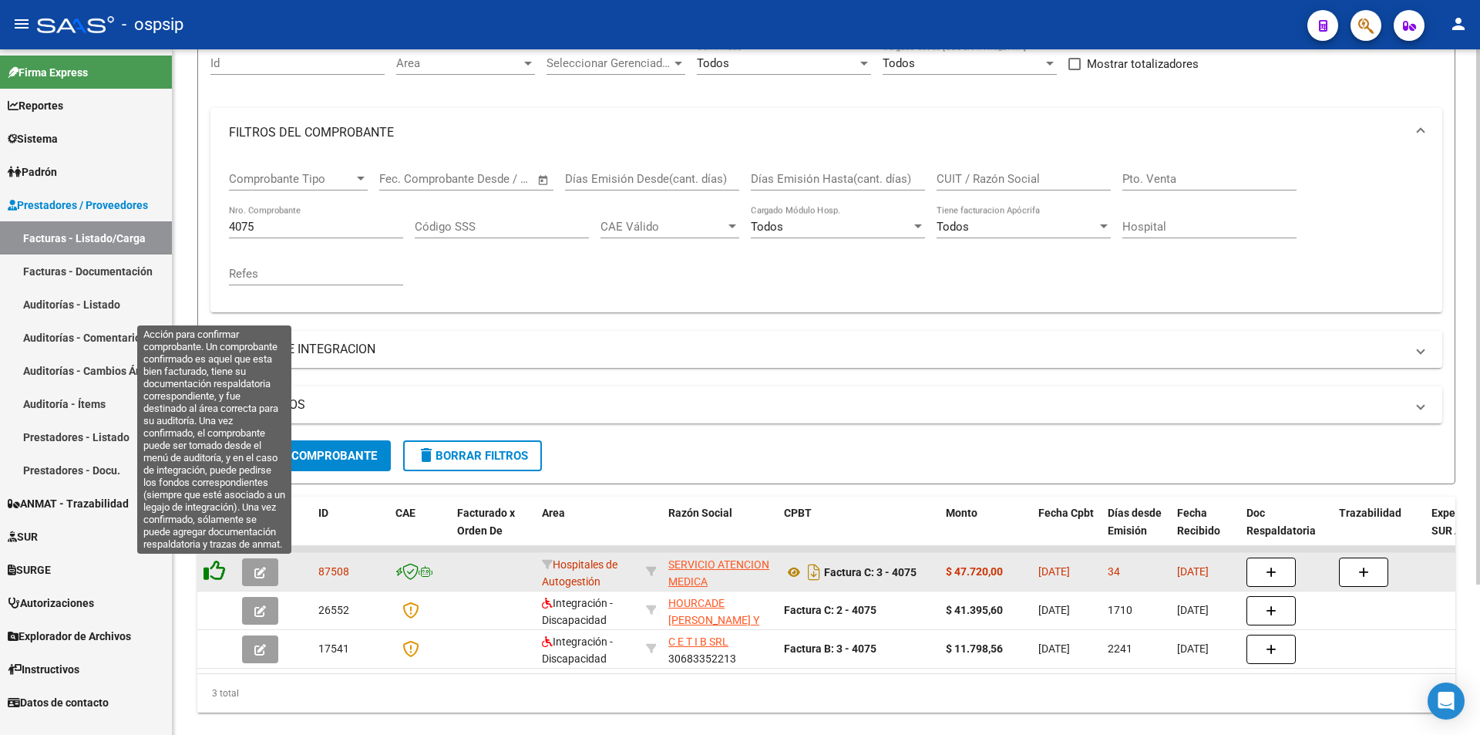
click at [214, 566] on icon at bounding box center [215, 571] width 22 height 22
